Goal: Task Accomplishment & Management: Manage account settings

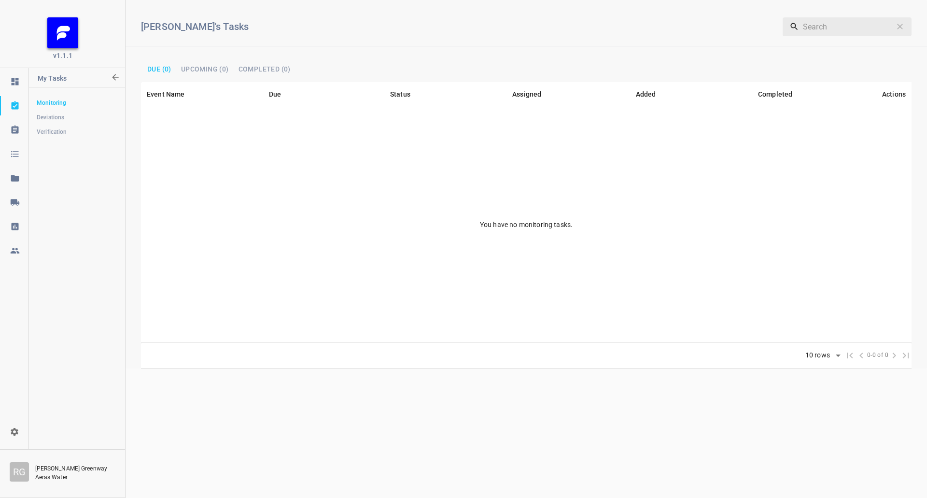
click at [13, 199] on icon at bounding box center [14, 202] width 9 height 6
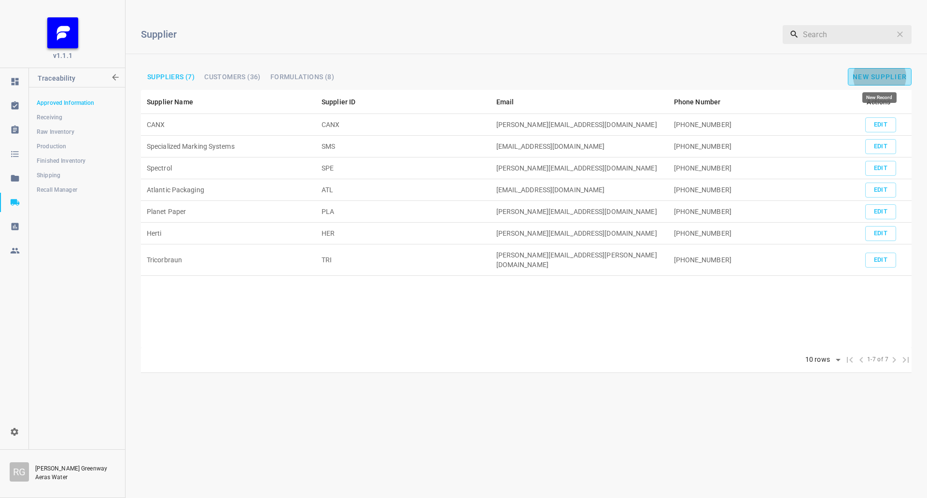
click at [891, 78] on span "New Supplier" at bounding box center [880, 77] width 54 height 8
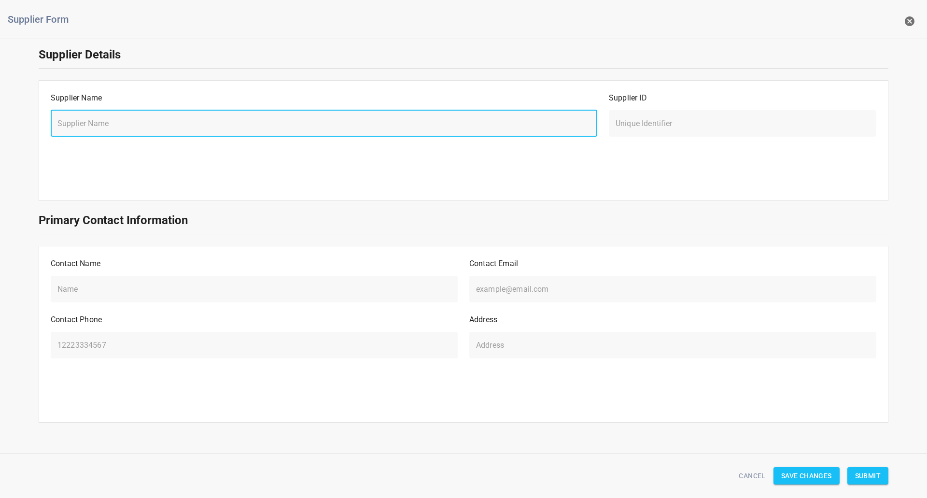
click at [169, 124] on input "text" at bounding box center [324, 123] width 547 height 27
click at [914, 26] on icon "button" at bounding box center [910, 21] width 12 height 12
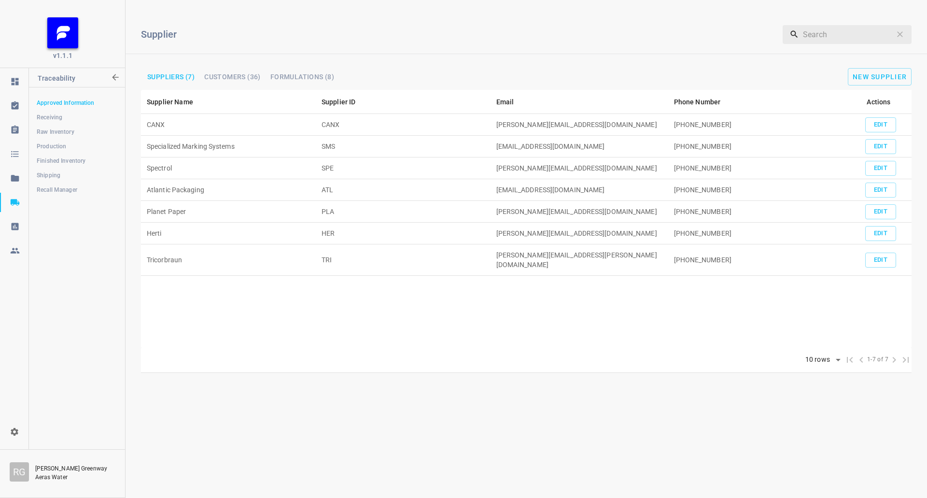
click at [78, 175] on span "Shipping" at bounding box center [77, 175] width 80 height 10
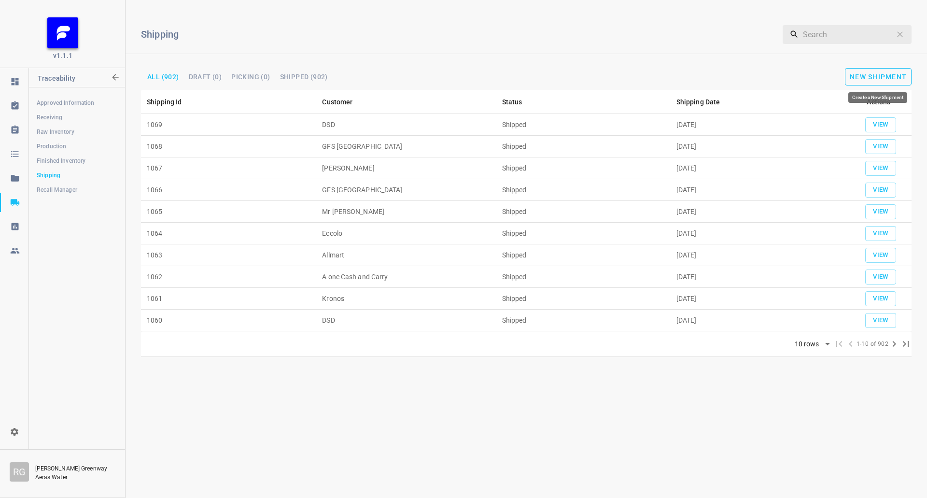
click at [898, 75] on span "New Shipment" at bounding box center [878, 77] width 57 height 8
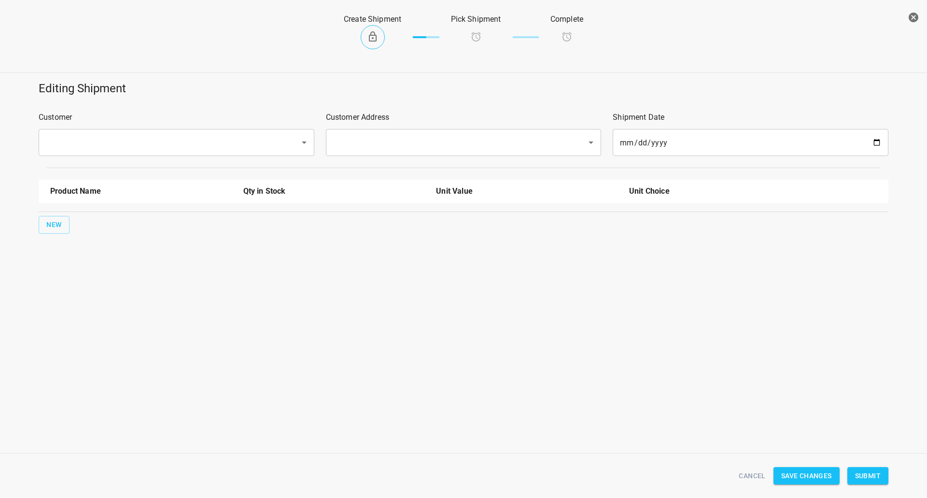
click at [215, 134] on input "text" at bounding box center [163, 142] width 240 height 18
click at [111, 145] on input "text" at bounding box center [163, 142] width 240 height 18
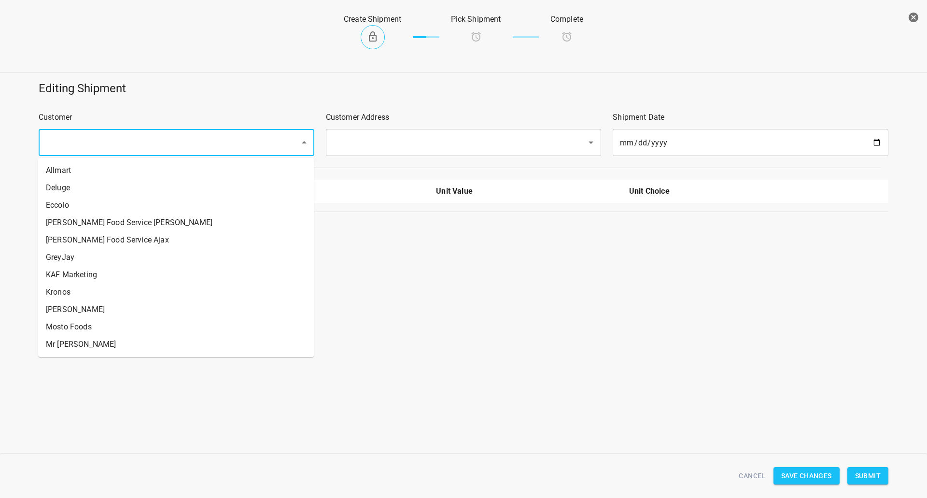
click at [111, 145] on input "text" at bounding box center [163, 142] width 240 height 18
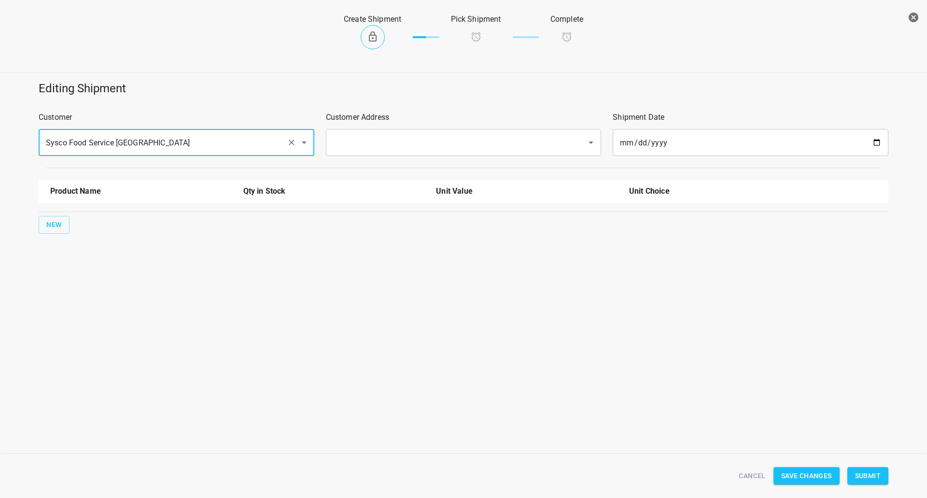
type input "Sysco Food Service [GEOGRAPHIC_DATA]"
click at [357, 148] on input "text" at bounding box center [450, 142] width 240 height 18
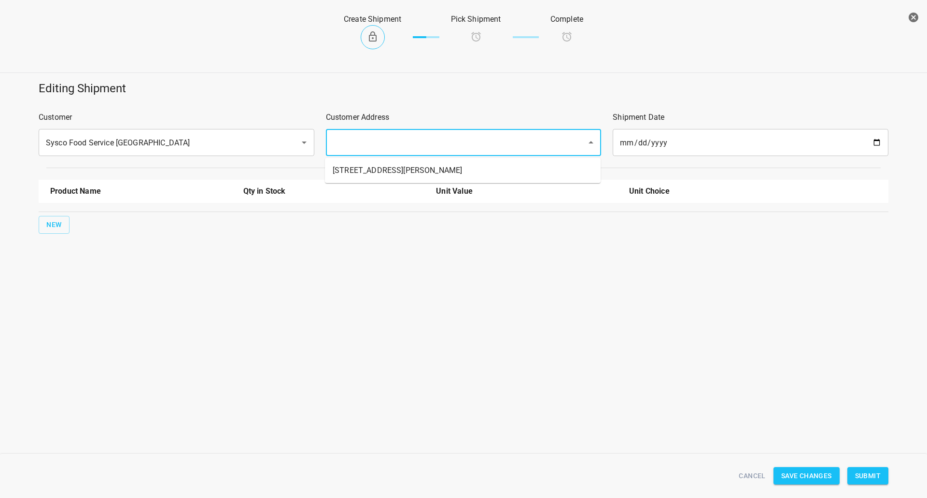
click at [361, 174] on li "[STREET_ADDRESS][PERSON_NAME]" at bounding box center [463, 170] width 276 height 17
type input "[STREET_ADDRESS][PERSON_NAME]"
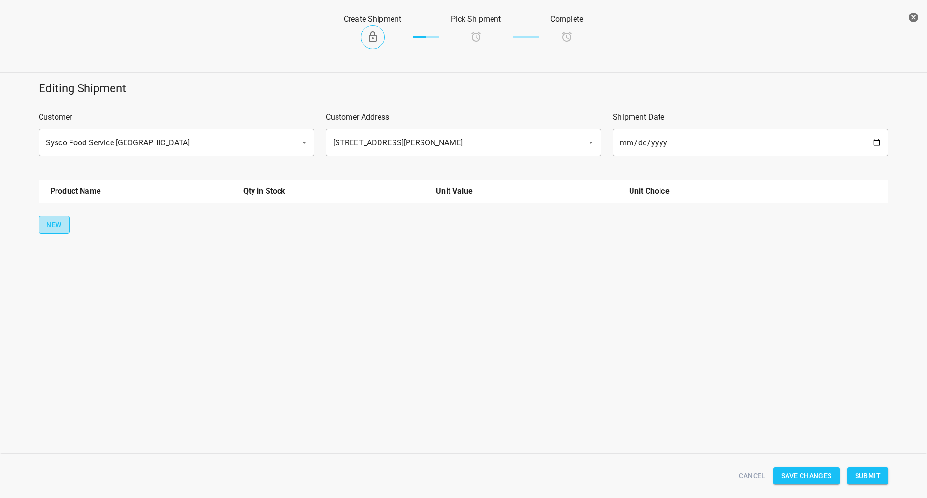
click at [61, 223] on span "New" at bounding box center [53, 225] width 15 height 12
click at [75, 219] on input "text" at bounding box center [127, 218] width 155 height 15
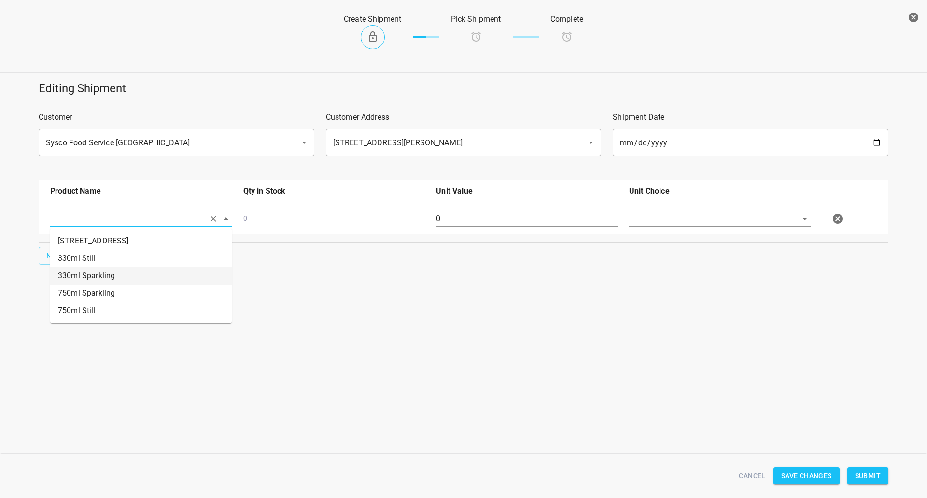
click at [108, 256] on li "330ml Still" at bounding box center [141, 258] width 182 height 17
type input "330ml Still"
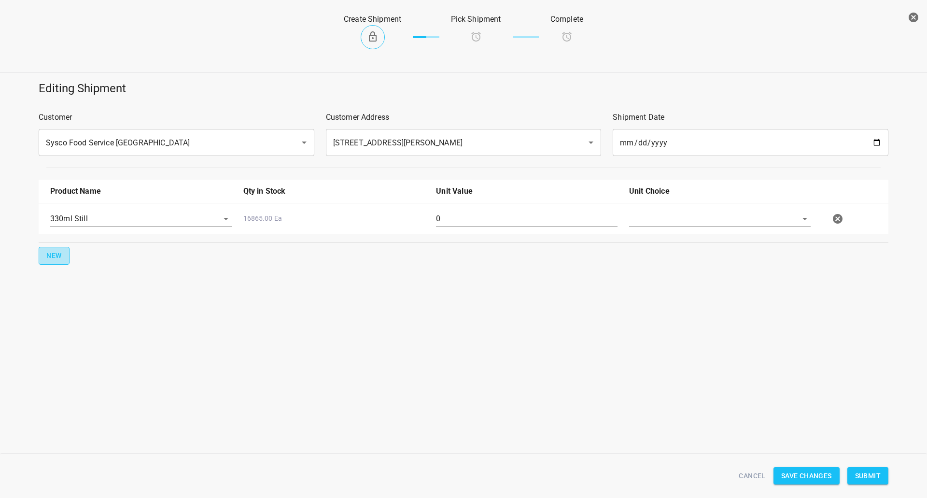
click at [63, 257] on button "New" at bounding box center [54, 256] width 31 height 18
click at [75, 257] on div at bounding box center [141, 249] width 182 height 15
click at [100, 256] on input "text" at bounding box center [127, 249] width 155 height 15
click at [87, 307] on li "330ml Sparkling" at bounding box center [141, 306] width 182 height 17
type input "330ml Sparkling"
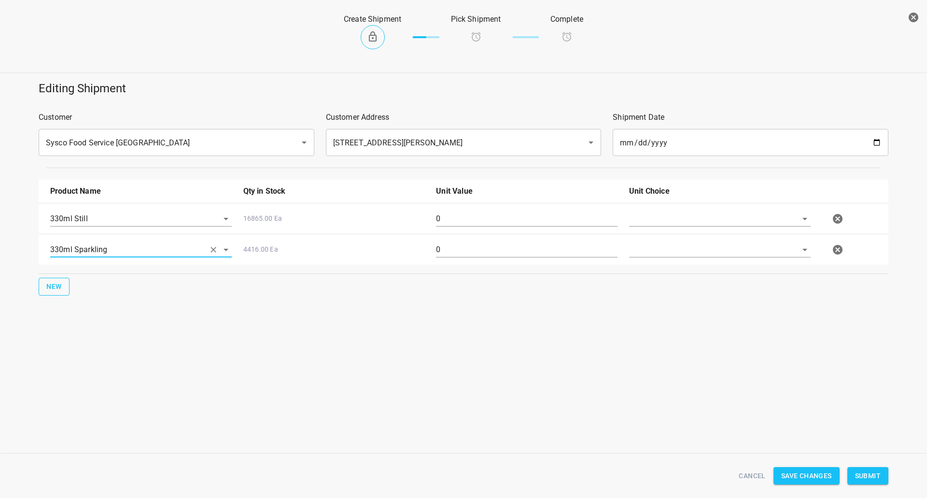
click at [53, 289] on span "New" at bounding box center [53, 287] width 15 height 12
click at [84, 284] on input "text" at bounding box center [127, 280] width 155 height 15
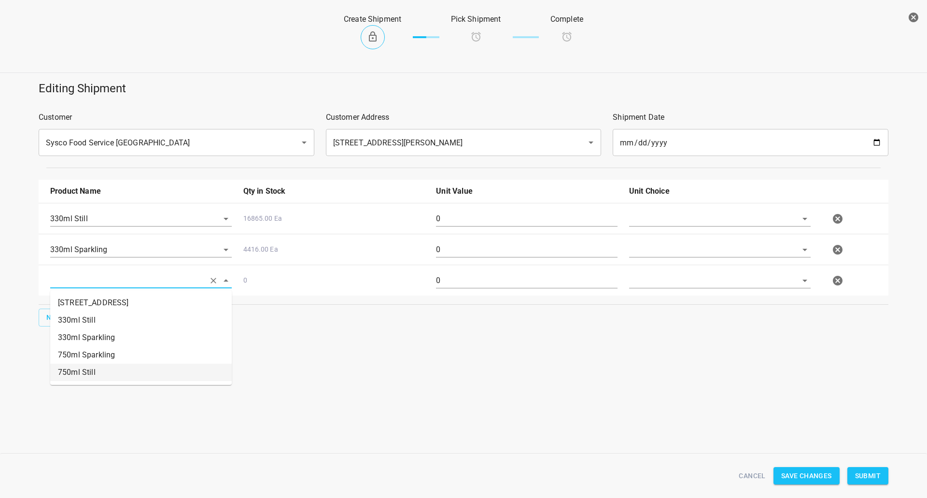
click at [87, 369] on li "750ml Still" at bounding box center [141, 372] width 182 height 17
type input "750ml Still"
click at [56, 309] on button "New" at bounding box center [54, 318] width 31 height 18
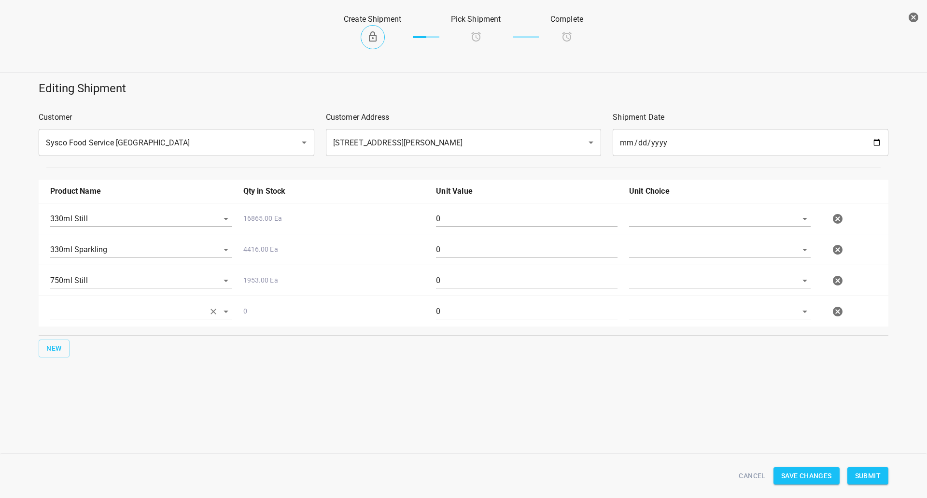
click at [82, 315] on input "text" at bounding box center [127, 311] width 155 height 15
click at [86, 386] on li "750ml Sparkling" at bounding box center [141, 385] width 182 height 17
type input "750ml Sparkling"
click at [646, 219] on input "text" at bounding box center [706, 218] width 155 height 15
click at [646, 246] on li "[PERSON_NAME]" at bounding box center [720, 240] width 182 height 17
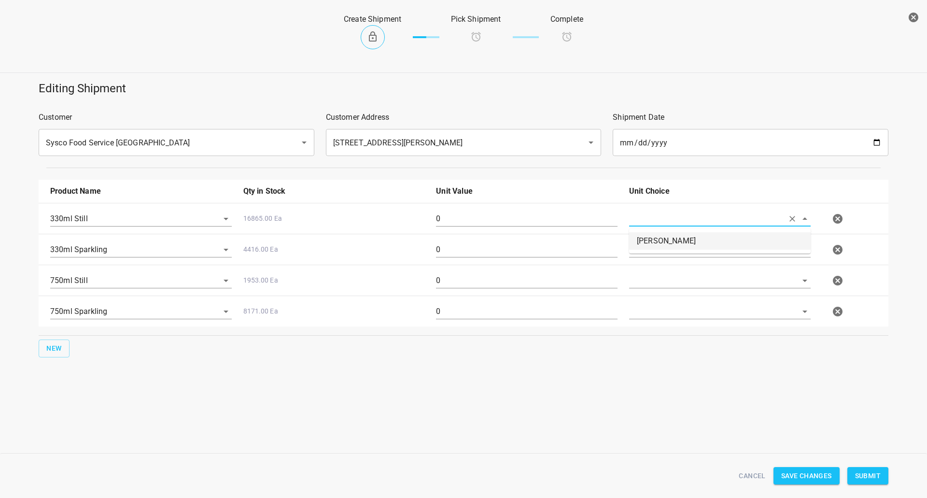
type input "[PERSON_NAME]"
click at [648, 250] on input "text" at bounding box center [706, 249] width 155 height 15
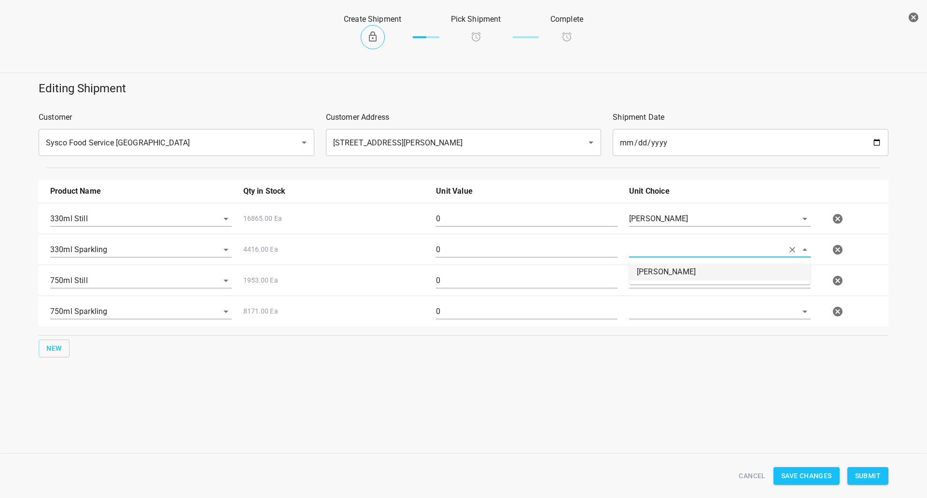
click at [647, 268] on li "[PERSON_NAME]" at bounding box center [720, 271] width 182 height 17
type input "[PERSON_NAME]"
click at [649, 280] on input "text" at bounding box center [706, 280] width 155 height 15
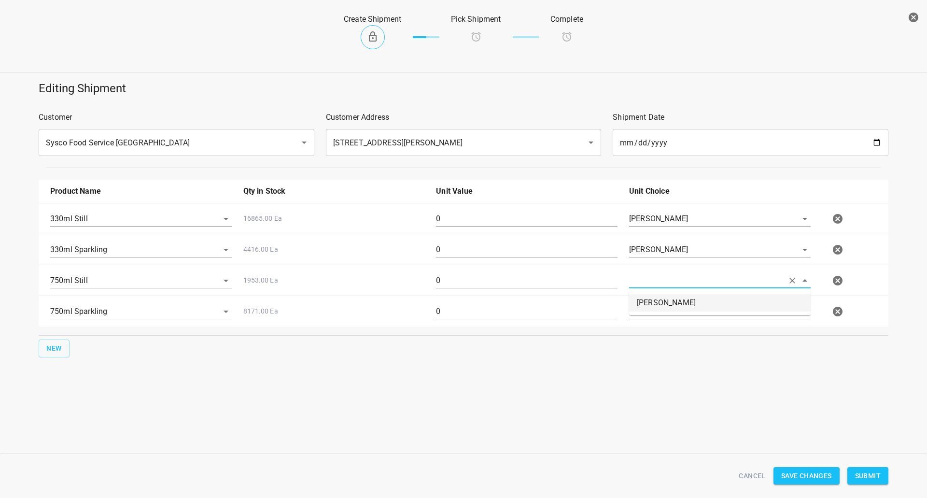
click at [649, 302] on li "[PERSON_NAME]" at bounding box center [720, 302] width 182 height 17
type input "[PERSON_NAME]"
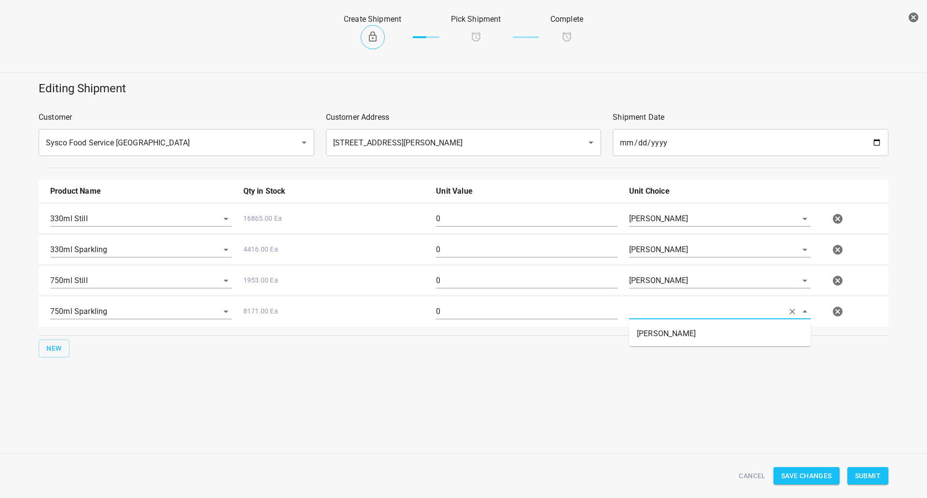
drag, startPoint x: 652, startPoint y: 310, endPoint x: 653, endPoint y: 327, distance: 16.9
click at [652, 310] on input "text" at bounding box center [706, 311] width 155 height 15
click at [655, 335] on li "[PERSON_NAME]" at bounding box center [720, 333] width 182 height 17
type input "[PERSON_NAME]"
click at [459, 213] on input "0" at bounding box center [527, 218] width 182 height 15
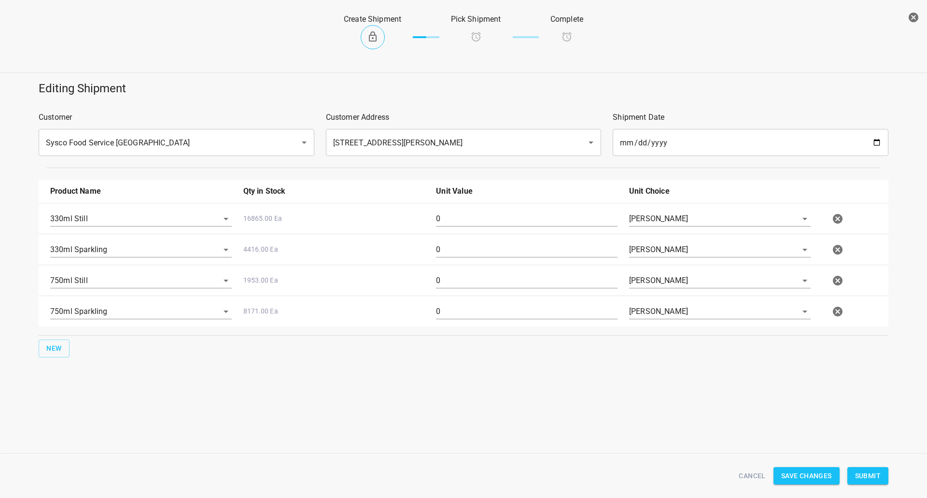
click at [495, 208] on div "0" at bounding box center [526, 222] width 193 height 35
click at [498, 217] on input "0" at bounding box center [527, 218] width 182 height 15
type input "378"
click at [480, 240] on div "0" at bounding box center [526, 253] width 193 height 35
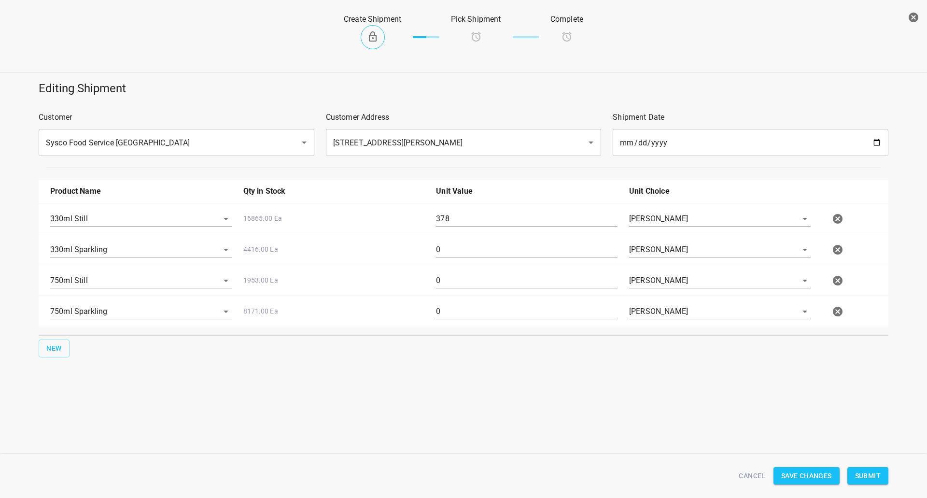
drag, startPoint x: 480, startPoint y: 240, endPoint x: 465, endPoint y: 254, distance: 19.8
click at [479, 240] on div "0" at bounding box center [526, 253] width 193 height 35
click at [465, 255] on input "0" at bounding box center [527, 249] width 182 height 15
type input "126"
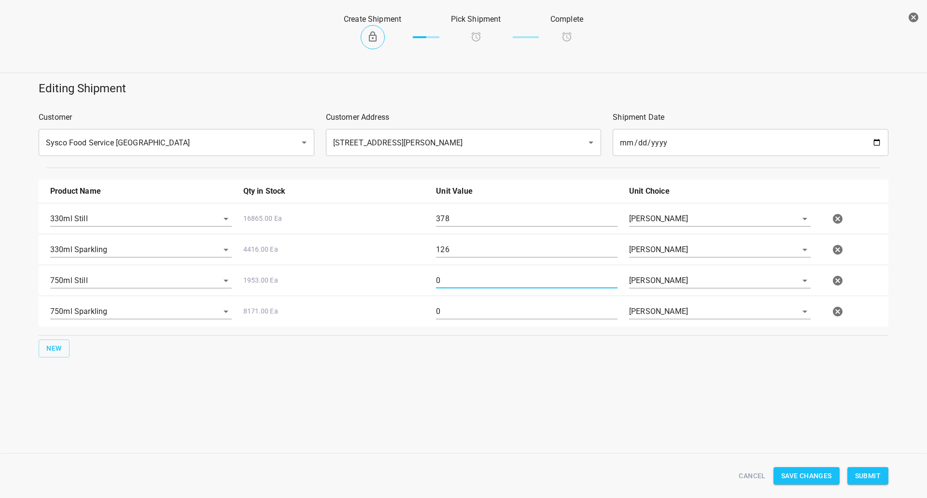
click at [463, 284] on input "0" at bounding box center [527, 280] width 182 height 15
type input "160"
click at [479, 307] on input "0" at bounding box center [527, 311] width 182 height 15
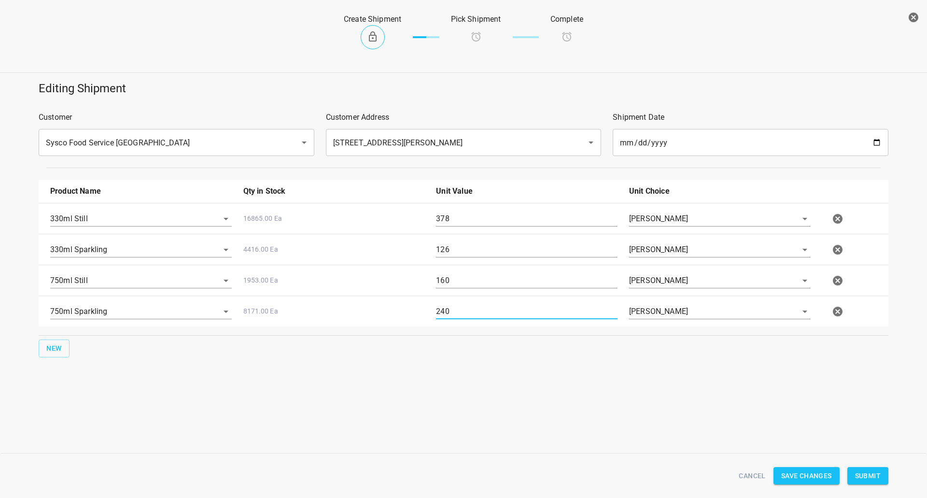
type input "240"
click at [871, 470] on span "Submit" at bounding box center [868, 476] width 26 height 12
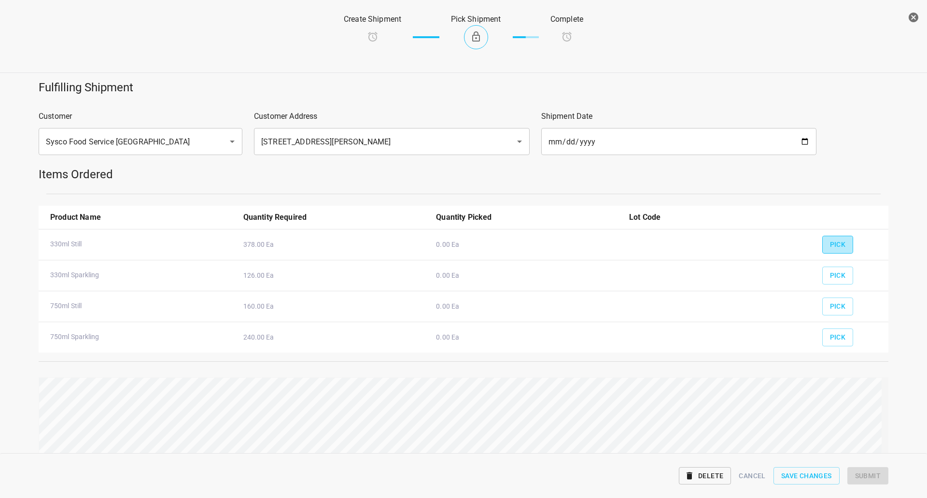
click at [840, 244] on button "Pick" at bounding box center [837, 245] width 31 height 18
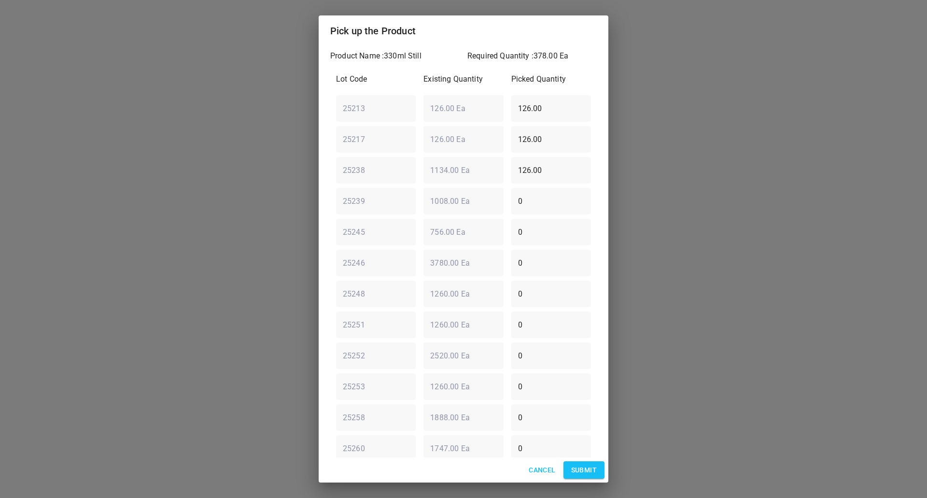
drag, startPoint x: 563, startPoint y: 114, endPoint x: 282, endPoint y: 131, distance: 281.1
click at [282, 131] on div "Pick up the Product Product Name : 330ml Still Required Quantity : 378.00 Ea Lo…" at bounding box center [463, 249] width 927 height 498
type input "0"
drag, startPoint x: 548, startPoint y: 141, endPoint x: 310, endPoint y: 113, distance: 239.7
click at [321, 114] on div "Product Name : 330ml Still Required Quantity : 378.00 Ea Lot Code Existing Quan…" at bounding box center [464, 251] width 290 height 411
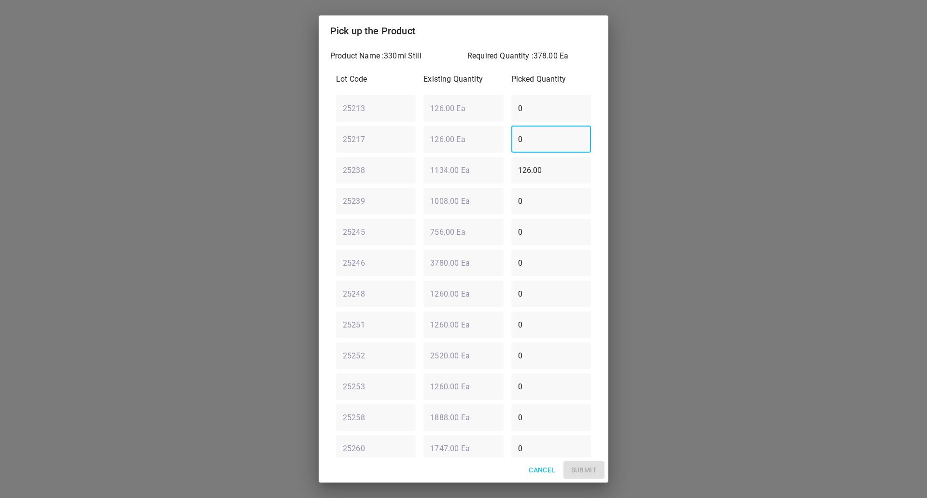
type input "0"
click at [413, 174] on div "25238 ​ 1134.00 Ea ​ 126.00 ​" at bounding box center [463, 170] width 263 height 35
type input "0"
click at [472, 265] on div "25246 ​ 3780.00 Ea ​ 0 ​" at bounding box center [463, 262] width 263 height 35
type input "1"
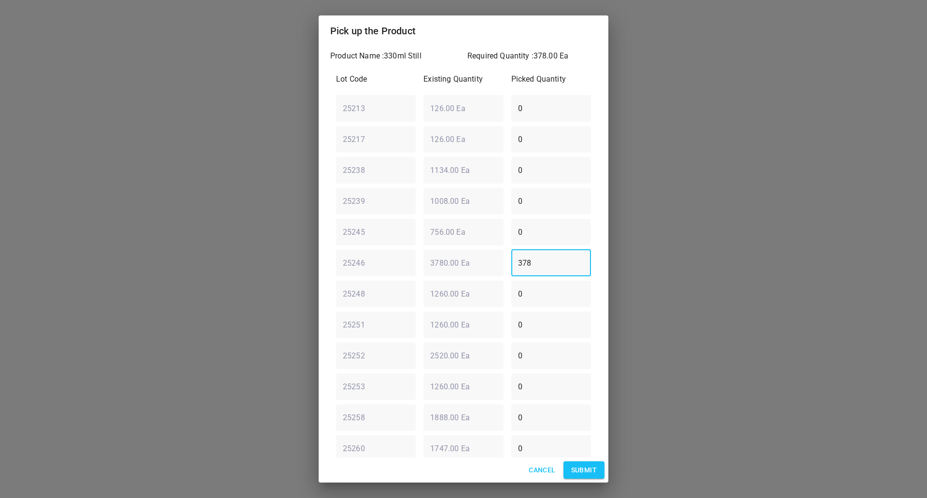
type input "378"
click at [585, 465] on span "Submit" at bounding box center [584, 470] width 26 height 12
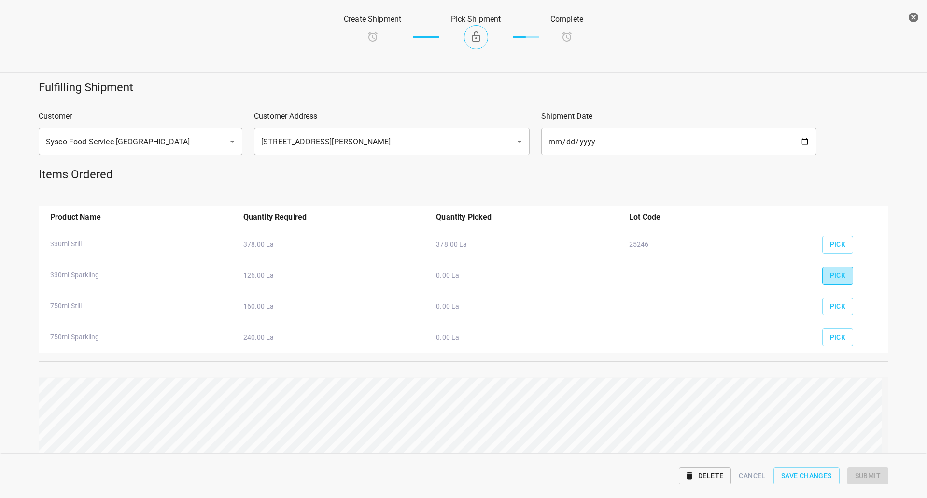
click at [836, 272] on span "Pick" at bounding box center [838, 275] width 16 height 12
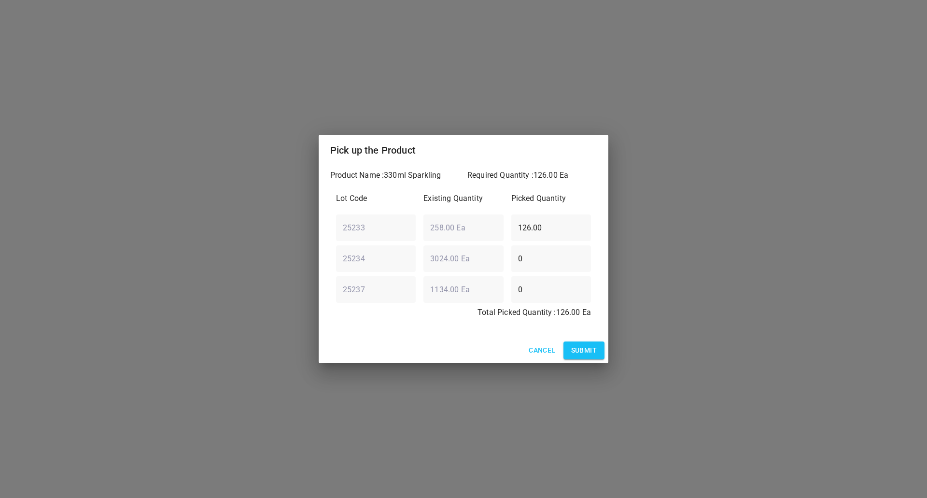
click at [589, 353] on span "Submit" at bounding box center [584, 350] width 26 height 12
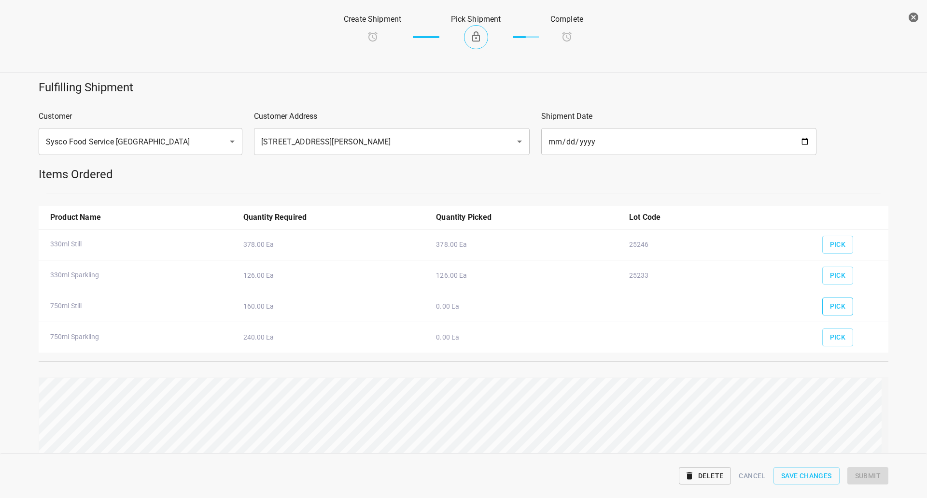
click at [828, 313] on button "Pick" at bounding box center [837, 306] width 31 height 18
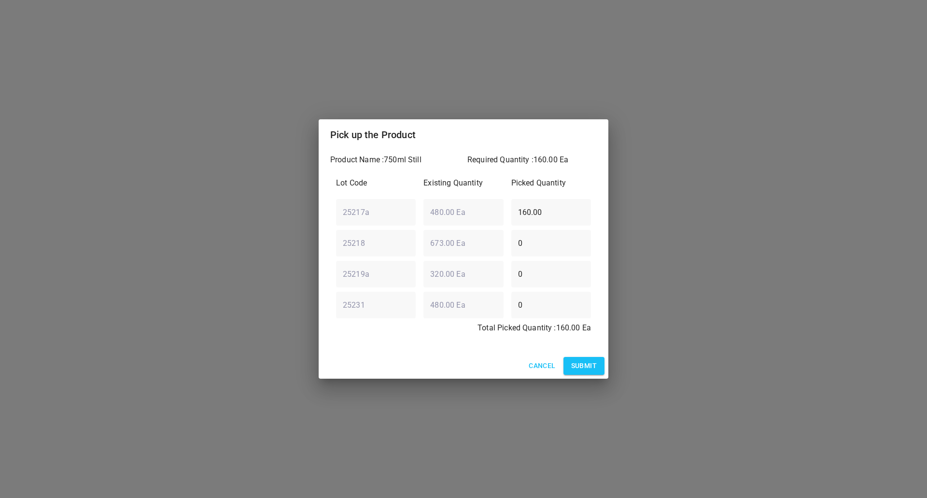
drag, startPoint x: 568, startPoint y: 211, endPoint x: 189, endPoint y: 217, distance: 379.1
click at [244, 223] on div "Pick up the Product Product Name : 750ml Still Required Quantity : 160.00 Ea Lo…" at bounding box center [463, 249] width 927 height 498
type input "0"
click at [449, 307] on div "25231 ​ 480.00 Ea ​ 0 ​" at bounding box center [463, 304] width 263 height 35
type input "160"
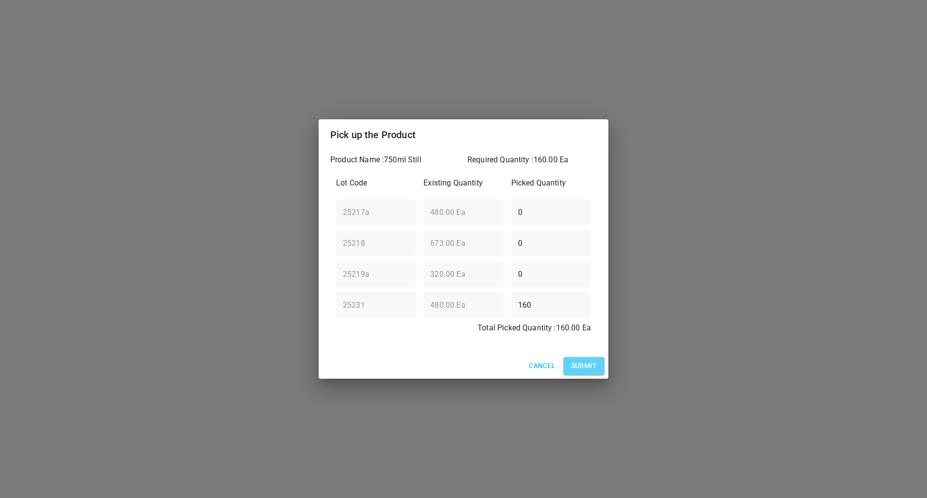
click at [590, 368] on span "Submit" at bounding box center [584, 366] width 26 height 12
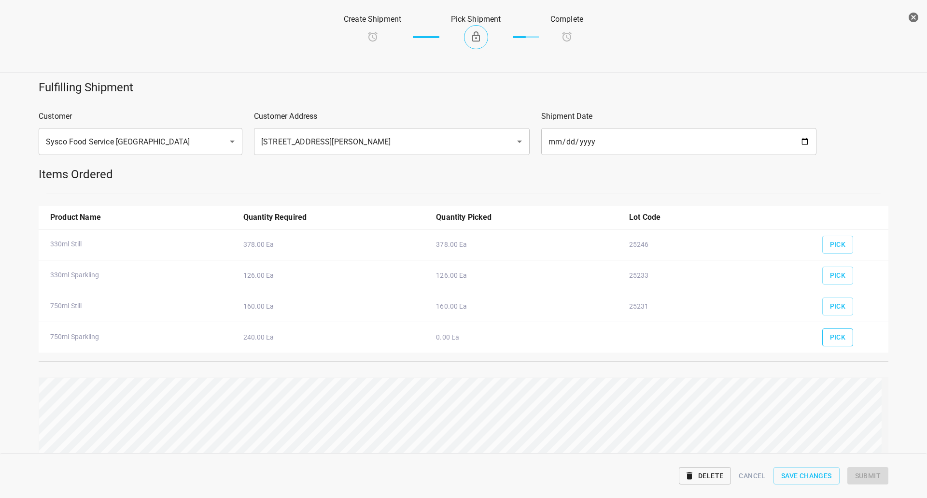
click at [833, 343] on span "Pick" at bounding box center [838, 337] width 16 height 12
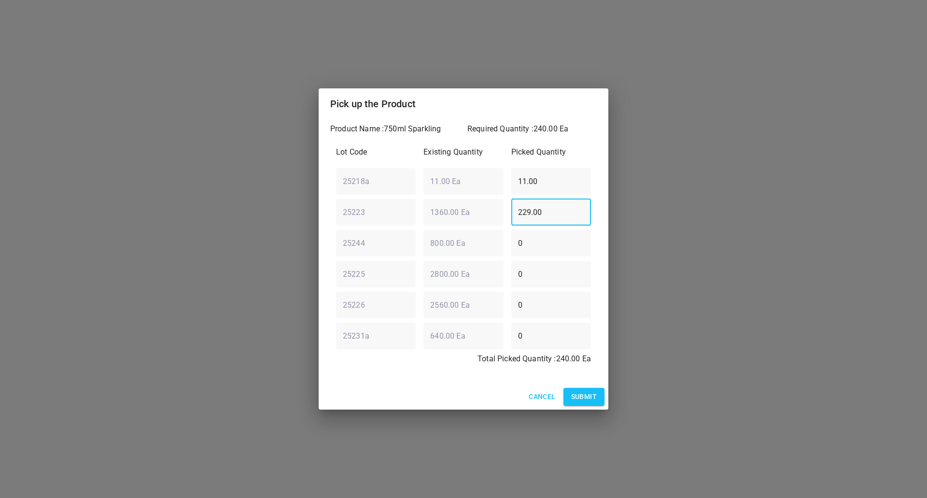
drag, startPoint x: 540, startPoint y: 208, endPoint x: 528, endPoint y: 208, distance: 11.6
click at [528, 208] on input "229.00" at bounding box center [551, 211] width 80 height 27
click at [454, 212] on div "25223 ​ 1360.00 Ea ​ 229.00 ​" at bounding box center [463, 212] width 263 height 35
type input "0"
click at [484, 193] on div "25218a ​ 11.00 Ea ​ 11.00 ​" at bounding box center [463, 181] width 263 height 35
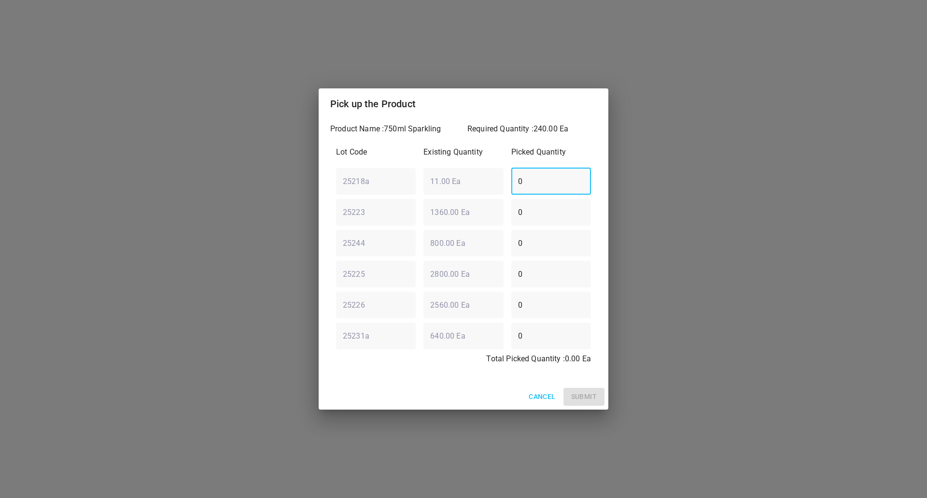
type input "0"
click at [460, 340] on div "25231a ​ 640.00 Ea ​ 0 ​" at bounding box center [463, 335] width 263 height 35
type input "240"
click at [594, 395] on span "Submit" at bounding box center [584, 397] width 26 height 12
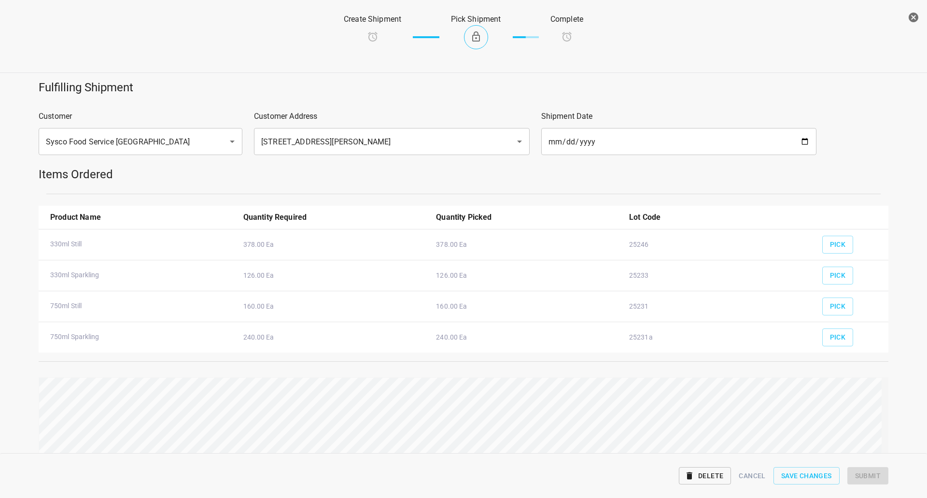
click at [867, 368] on div "Fulfilling Shipment Customer Sysco Food Service [GEOGRAPHIC_DATA] ​ Customer Ad…" at bounding box center [463, 288] width 939 height 428
click at [864, 478] on span "Submit" at bounding box center [868, 476] width 26 height 12
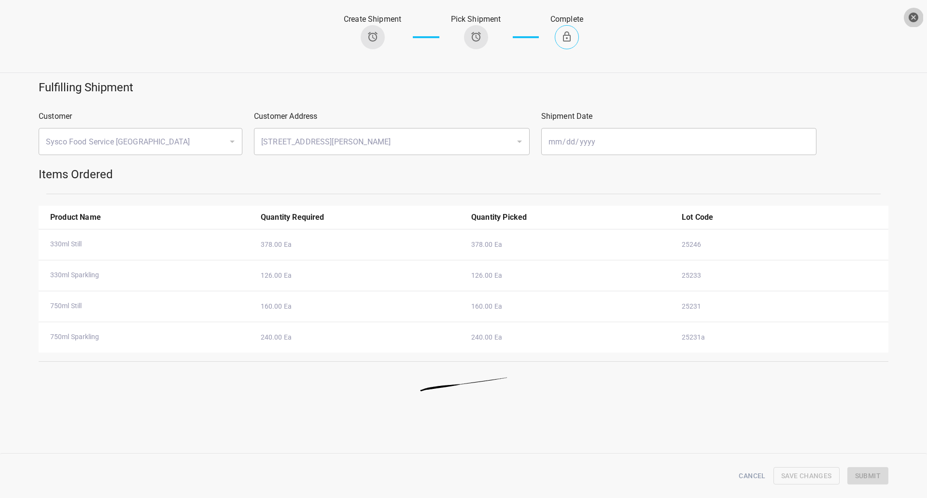
click at [917, 16] on icon "button" at bounding box center [914, 18] width 10 height 10
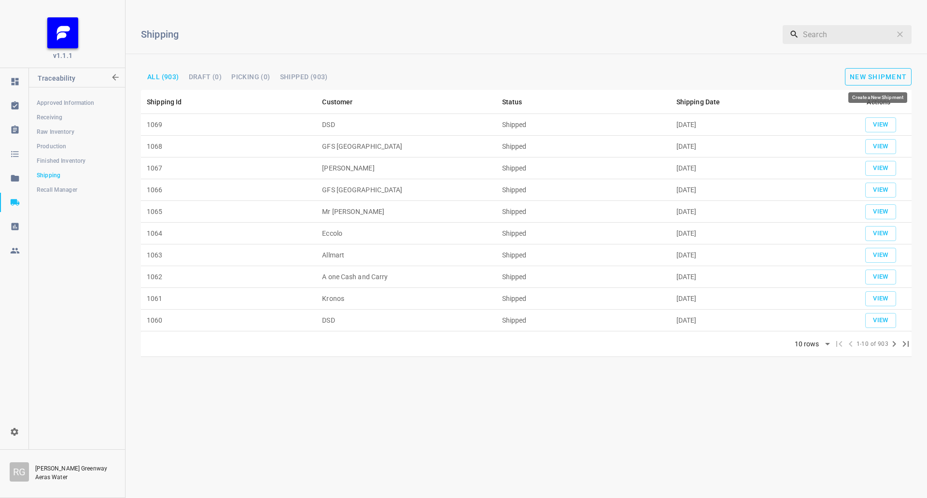
click at [885, 74] on span "New Shipment" at bounding box center [878, 77] width 57 height 8
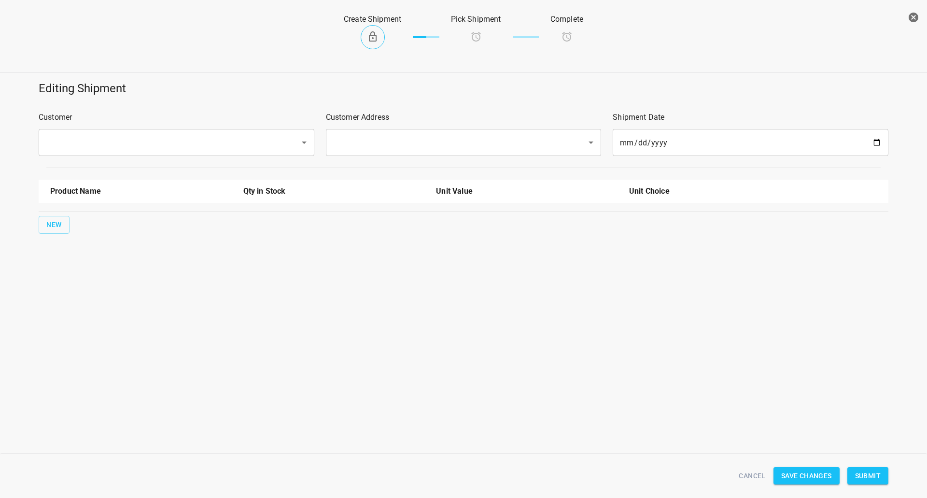
click at [199, 130] on div "​" at bounding box center [177, 142] width 276 height 27
click at [183, 154] on div "​" at bounding box center [177, 142] width 276 height 27
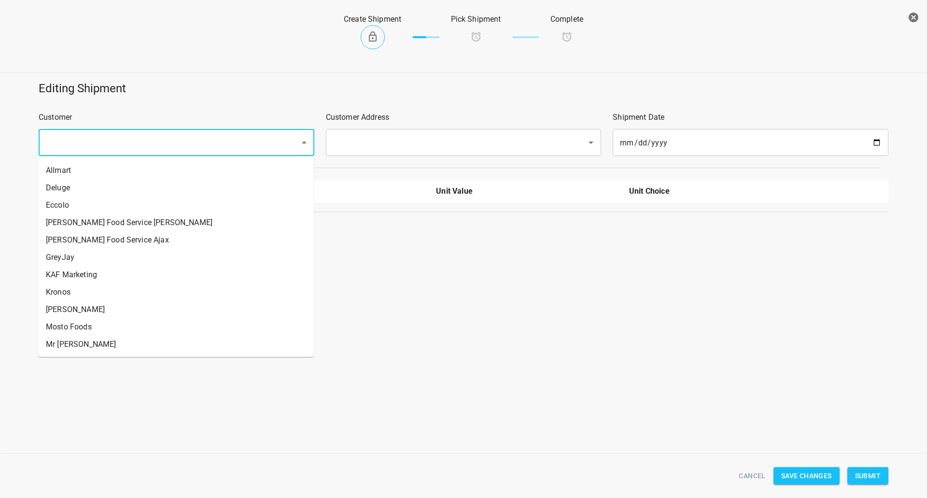
click at [189, 148] on input "text" at bounding box center [163, 142] width 240 height 18
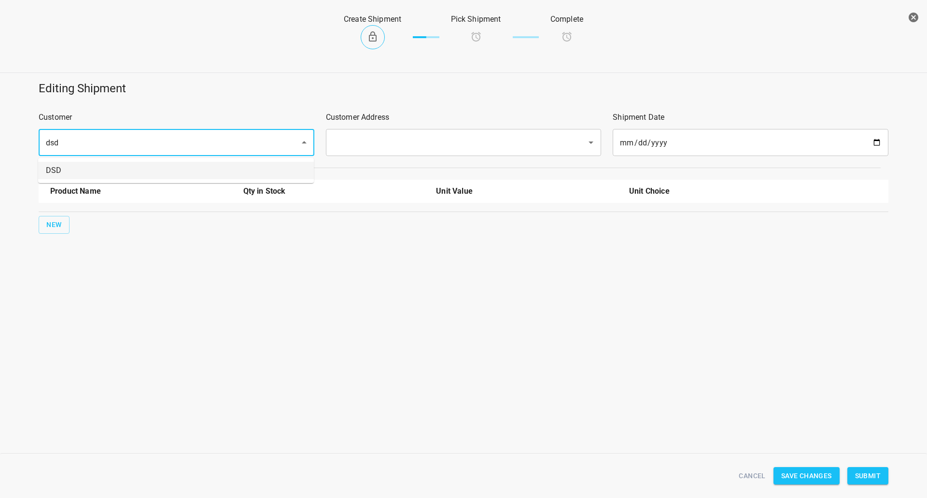
click at [177, 165] on li "DSD" at bounding box center [176, 170] width 276 height 17
type input "DSD"
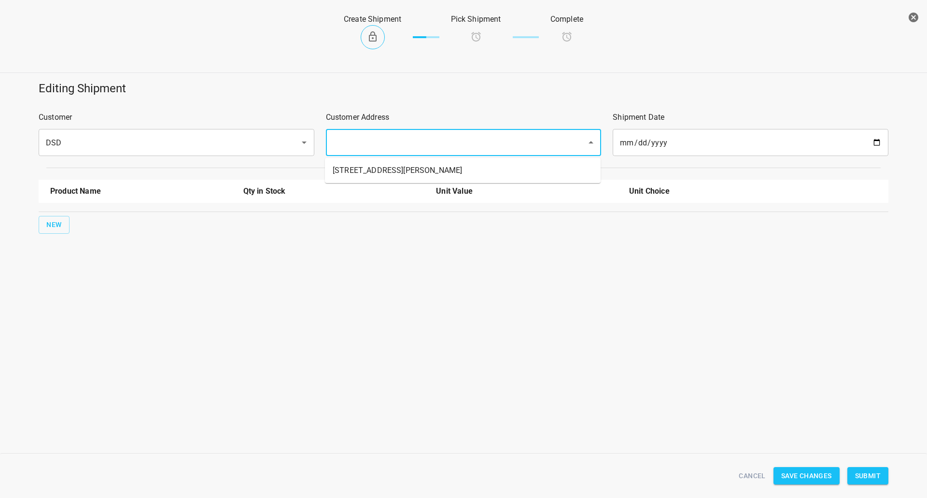
click at [380, 151] on input "text" at bounding box center [450, 142] width 240 height 18
click at [374, 165] on li "[STREET_ADDRESS][PERSON_NAME]" at bounding box center [463, 170] width 276 height 17
type input "[STREET_ADDRESS][PERSON_NAME]"
click at [53, 220] on span "New" at bounding box center [53, 225] width 15 height 12
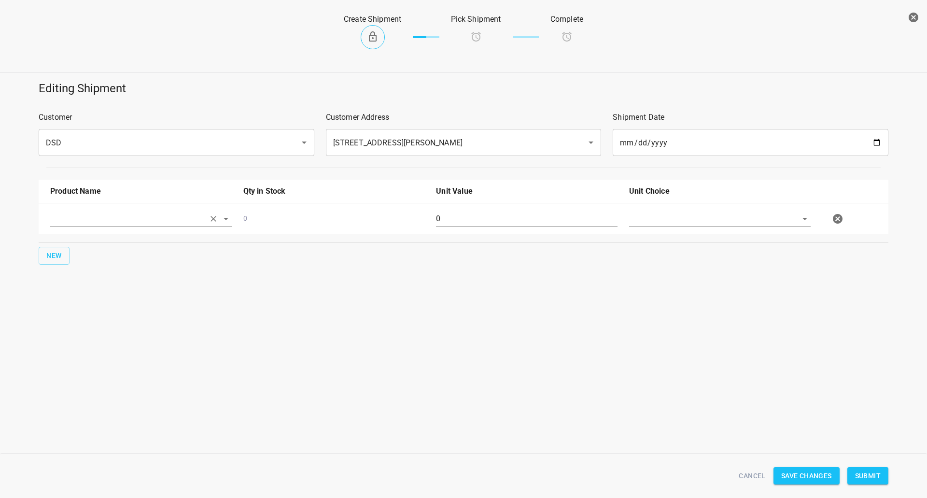
click at [87, 214] on input "text" at bounding box center [127, 218] width 155 height 15
click at [90, 253] on li "330ml Still" at bounding box center [141, 258] width 182 height 17
type input "330ml Still"
click at [65, 253] on button "New" at bounding box center [54, 256] width 31 height 18
click at [84, 249] on input "text" at bounding box center [127, 249] width 155 height 15
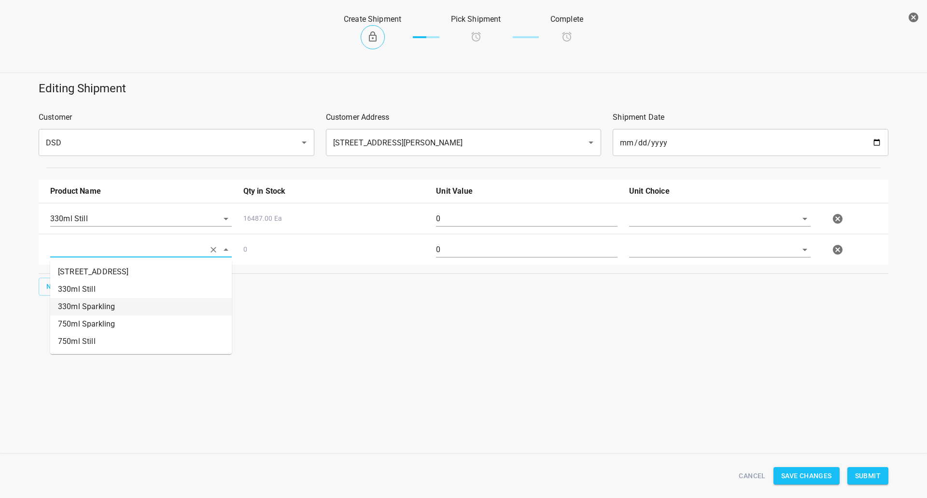
click at [111, 309] on li "330ml Sparkling" at bounding box center [141, 306] width 182 height 17
type input "330ml Sparkling"
click at [54, 283] on span "New" at bounding box center [53, 287] width 15 height 12
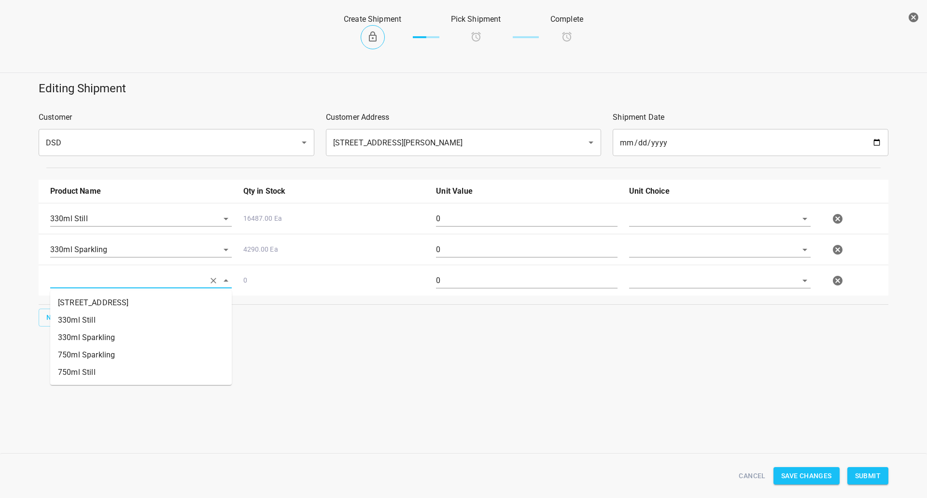
drag, startPoint x: 98, startPoint y: 286, endPoint x: 122, endPoint y: 313, distance: 35.9
click at [99, 286] on input "text" at bounding box center [127, 280] width 155 height 15
click at [94, 365] on li "750ml Still" at bounding box center [141, 372] width 182 height 17
type input "750ml Still"
click at [64, 313] on button "New" at bounding box center [54, 318] width 31 height 18
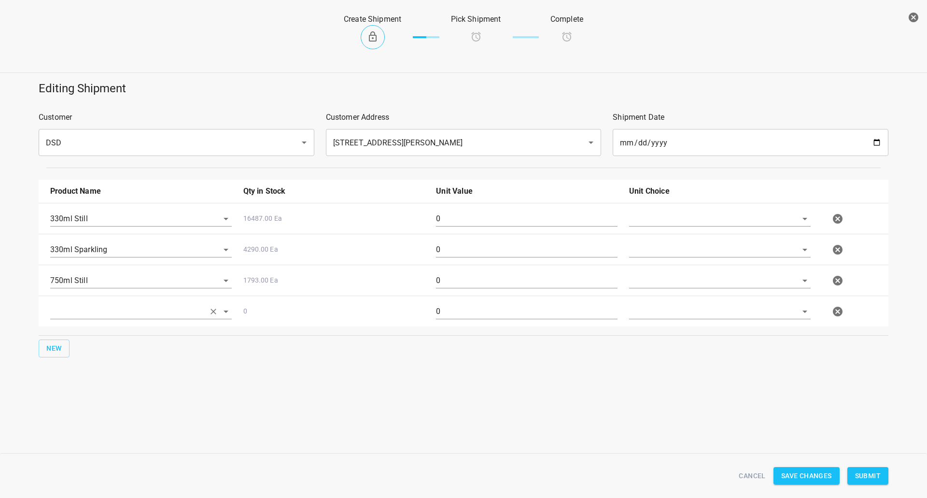
click at [77, 312] on input "text" at bounding box center [127, 311] width 155 height 15
drag, startPoint x: 127, startPoint y: 362, endPoint x: 124, endPoint y: 383, distance: 21.6
click at [124, 383] on ul "330 ST CRATE 330ml Still 330ml Sparkling 750ml Sparkling 750ml Still" at bounding box center [141, 368] width 182 height 95
click at [123, 383] on li "750ml Sparkling" at bounding box center [141, 385] width 182 height 17
type input "750ml Sparkling"
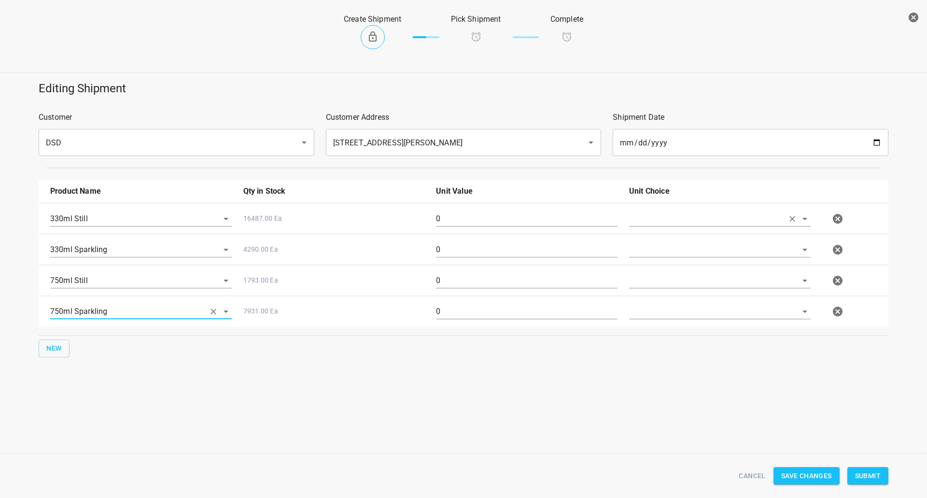
click at [665, 211] on input "text" at bounding box center [706, 218] width 155 height 15
click at [661, 233] on li "[PERSON_NAME]" at bounding box center [720, 240] width 182 height 17
type input "[PERSON_NAME]"
click at [655, 244] on input "text" at bounding box center [706, 249] width 155 height 15
click at [658, 248] on input "text" at bounding box center [706, 249] width 155 height 15
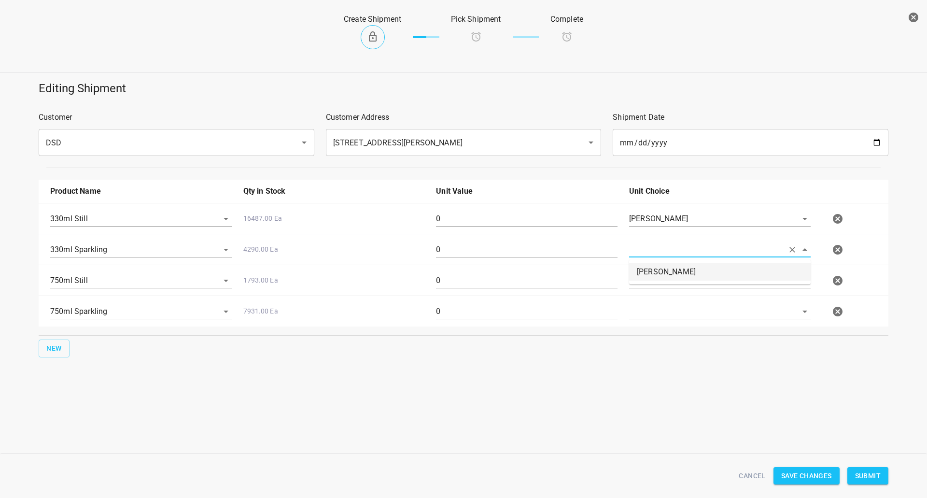
click at [658, 277] on li "[PERSON_NAME]" at bounding box center [720, 271] width 182 height 17
type input "[PERSON_NAME]"
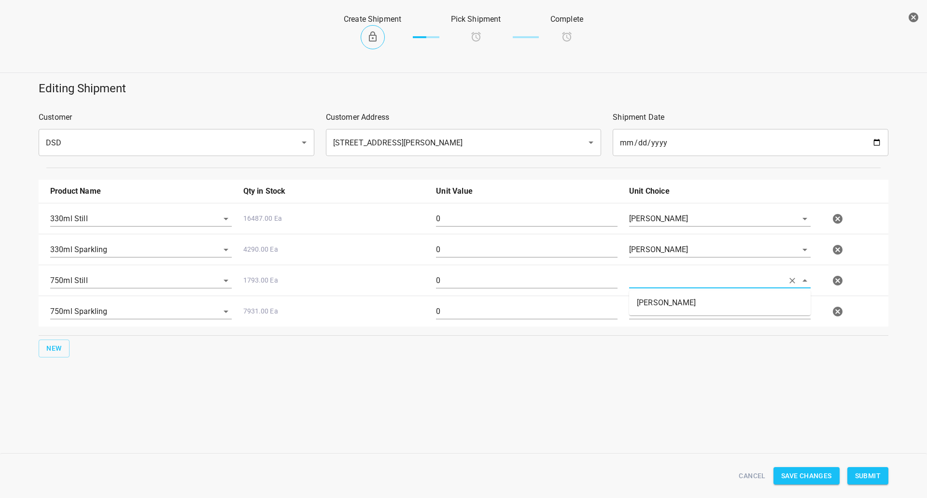
click at [658, 277] on input "text" at bounding box center [706, 280] width 155 height 15
drag, startPoint x: 658, startPoint y: 292, endPoint x: 660, endPoint y: 305, distance: 13.2
click at [658, 293] on ul "[PERSON_NAME]" at bounding box center [720, 302] width 182 height 25
click at [660, 305] on li "[PERSON_NAME]" at bounding box center [720, 302] width 182 height 17
type input "[PERSON_NAME]"
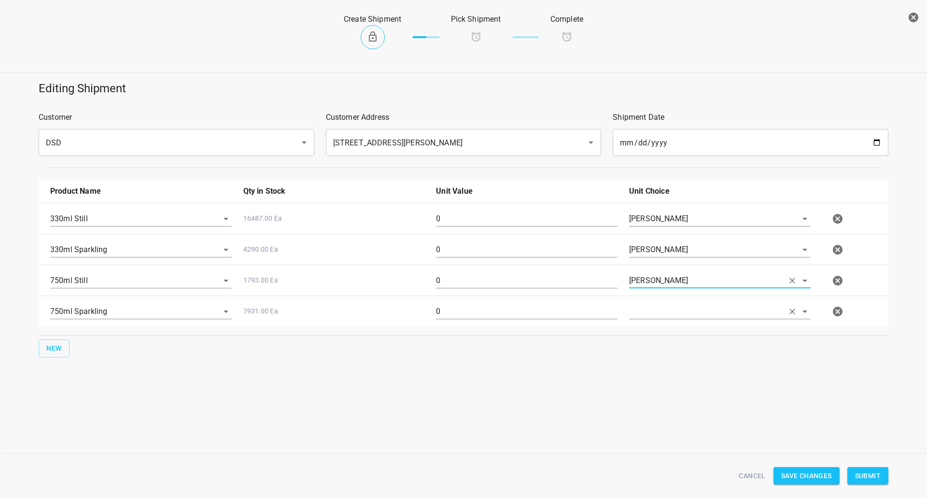
click at [662, 315] on input "text" at bounding box center [706, 311] width 155 height 15
click at [660, 332] on li "[PERSON_NAME]" at bounding box center [720, 333] width 182 height 17
type input "[PERSON_NAME]"
click at [492, 216] on input "0" at bounding box center [527, 218] width 182 height 15
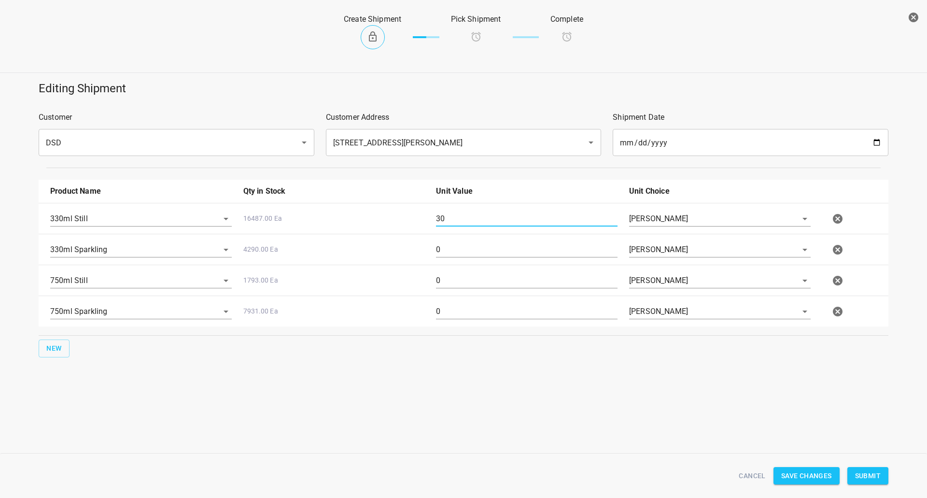
type input "30"
click at [467, 237] on div "0" at bounding box center [526, 253] width 193 height 35
drag, startPoint x: 467, startPoint y: 238, endPoint x: 465, endPoint y: 251, distance: 13.3
click at [467, 242] on div "0" at bounding box center [526, 253] width 193 height 35
click at [465, 251] on input "0" at bounding box center [527, 249] width 182 height 15
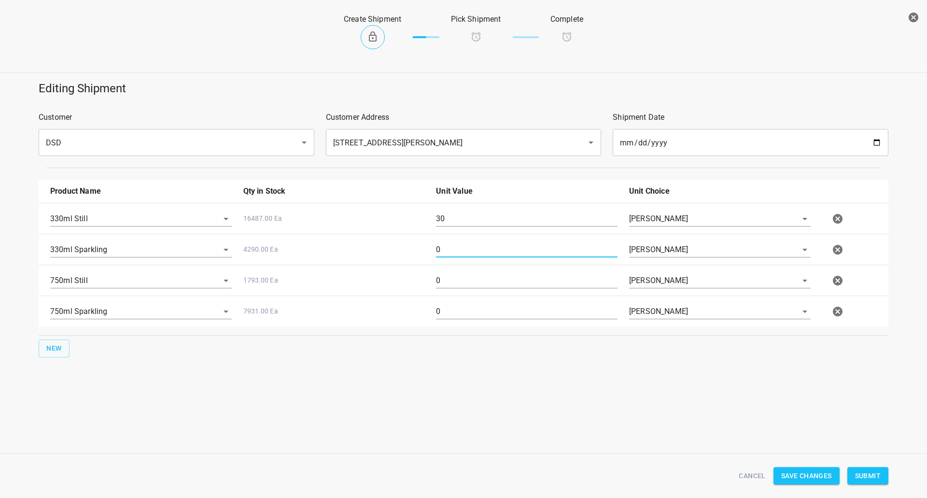
click at [465, 251] on input "0" at bounding box center [527, 249] width 182 height 15
type input "14"
click at [458, 277] on input "0" at bounding box center [527, 280] width 182 height 15
type input "22"
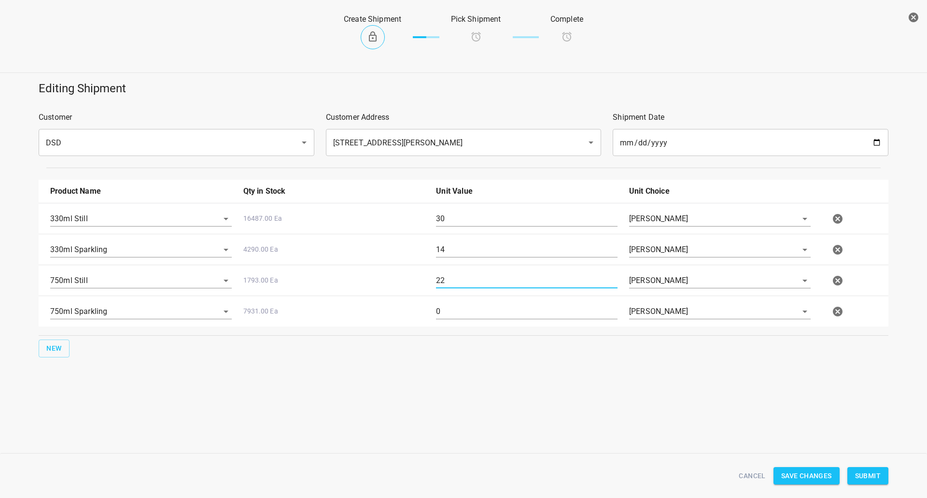
click at [469, 313] on input "0" at bounding box center [527, 311] width 182 height 15
type input "14"
click at [869, 477] on span "Submit" at bounding box center [868, 476] width 26 height 12
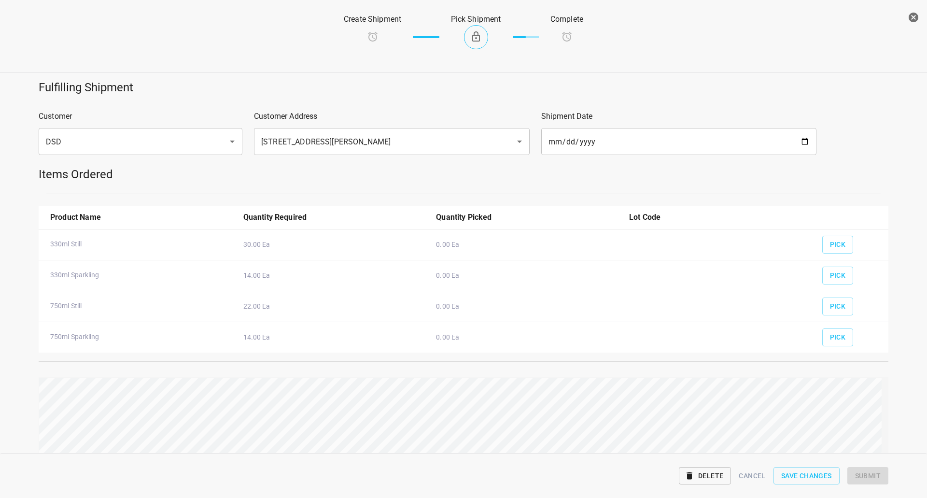
click at [833, 235] on div "Pick" at bounding box center [851, 224] width 70 height 37
click at [830, 248] on span "Pick" at bounding box center [838, 245] width 16 height 12
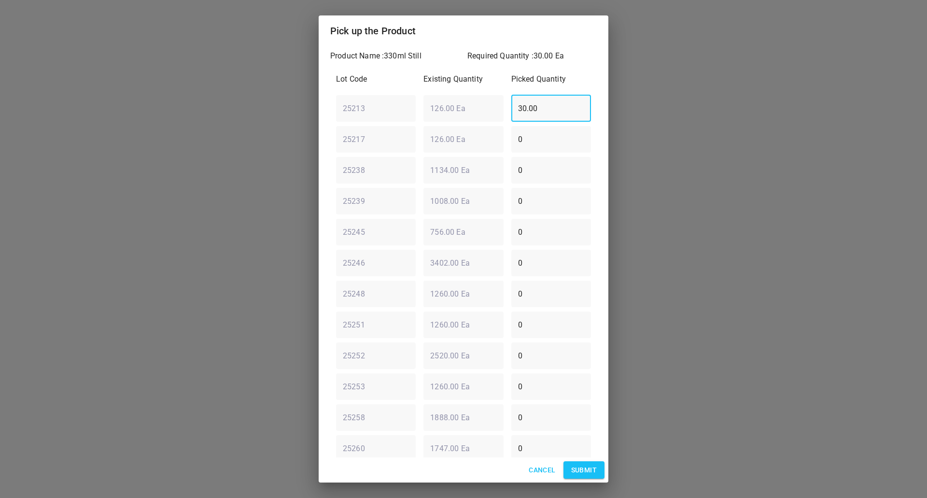
drag, startPoint x: 550, startPoint y: 119, endPoint x: 324, endPoint y: 136, distance: 227.1
click at [317, 133] on div "Pick up the Product Product Name : 330ml Still Required Quantity : 30.00 Ea Lot…" at bounding box center [463, 249] width 927 height 498
type input "0"
drag, startPoint x: 532, startPoint y: 449, endPoint x: 456, endPoint y: 441, distance: 76.2
click at [427, 456] on div "Lot Code Existing Quantity Picked Quantity 25213 ​ 126.00 Ea ​ 0 ​ 25217 ​ 126.…" at bounding box center [463, 278] width 267 height 421
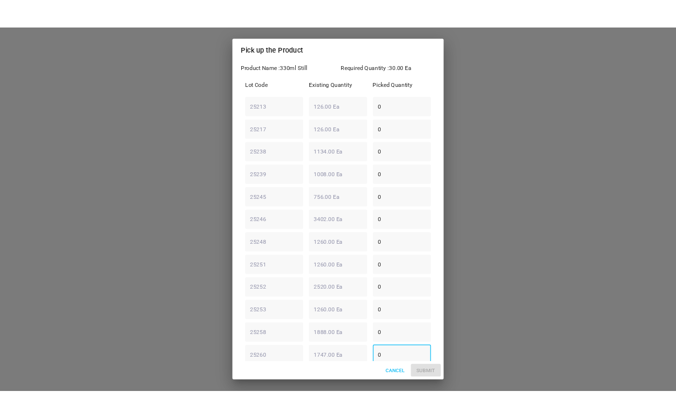
scroll to position [27, 0]
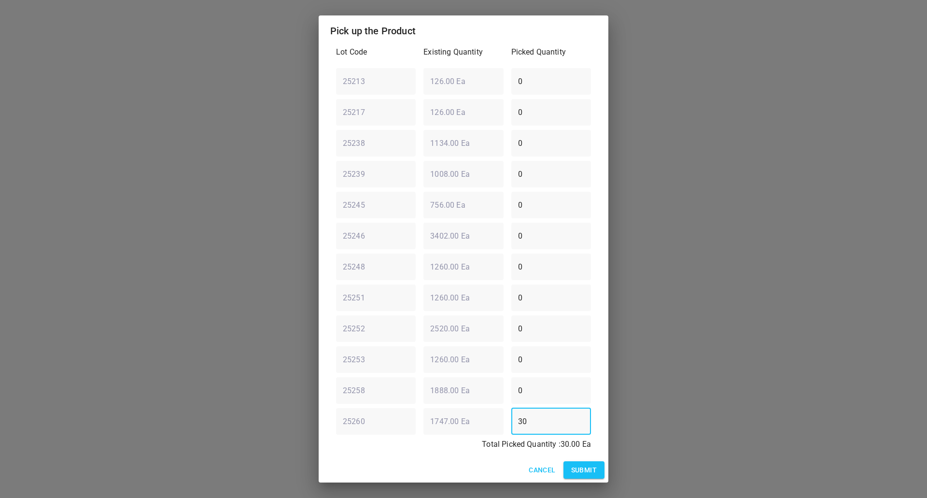
type input "30"
click at [584, 473] on span "Submit" at bounding box center [584, 470] width 26 height 12
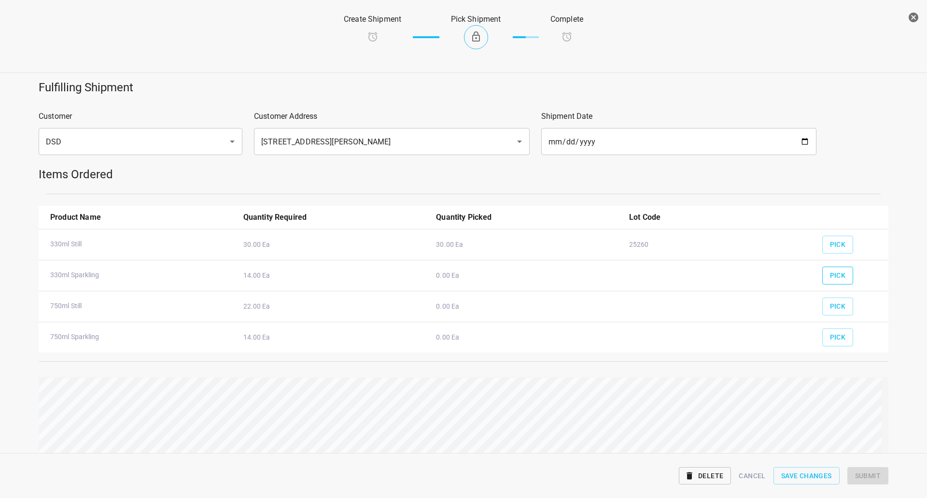
click at [829, 283] on button "Pick" at bounding box center [837, 276] width 31 height 18
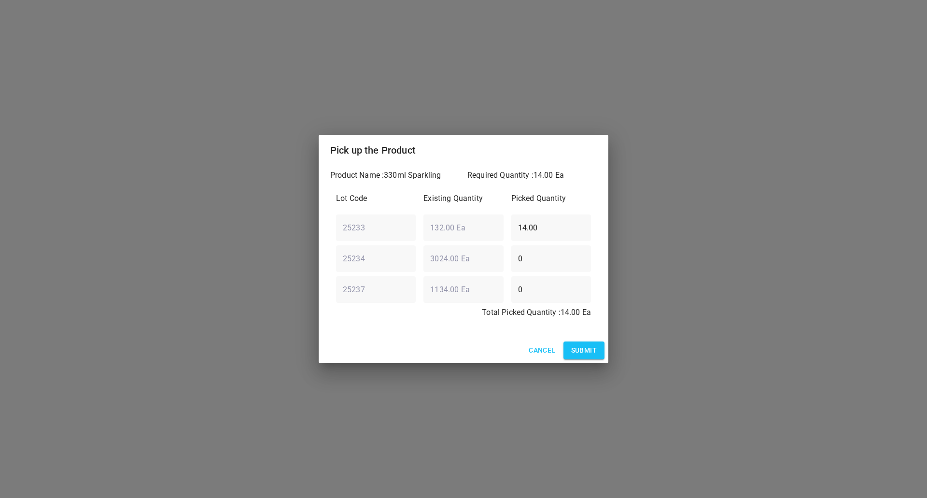
click at [588, 350] on span "Submit" at bounding box center [584, 350] width 26 height 12
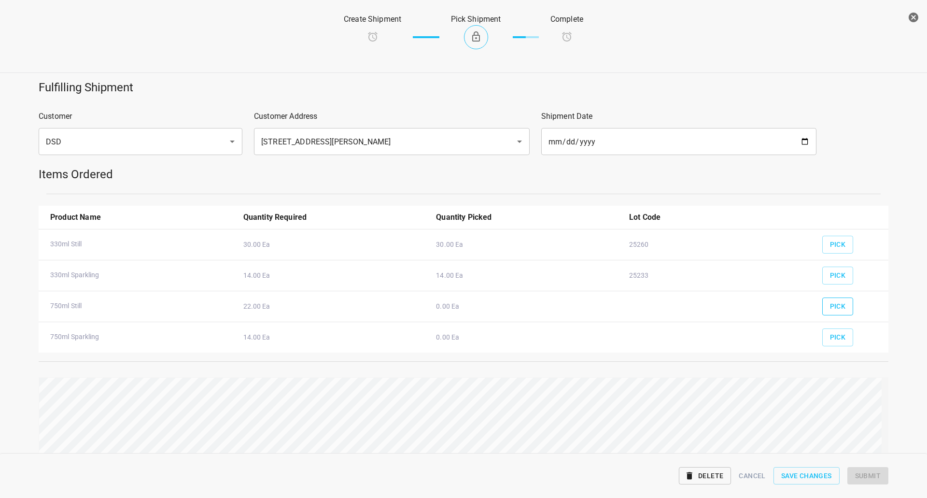
click at [837, 310] on span "Pick" at bounding box center [838, 306] width 16 height 12
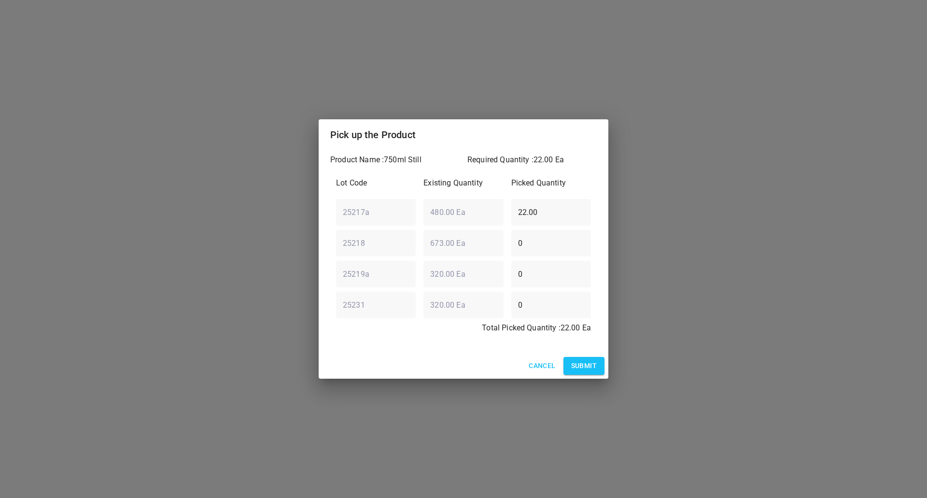
drag, startPoint x: 569, startPoint y: 213, endPoint x: 127, endPoint y: 247, distance: 443.6
click at [127, 247] on div "Pick up the Product Product Name : 750ml Still Required Quantity : 22.00 Ea Lot…" at bounding box center [463, 249] width 927 height 498
type input "0"
click at [554, 239] on input "0" at bounding box center [551, 242] width 80 height 27
drag, startPoint x: 553, startPoint y: 246, endPoint x: 318, endPoint y: 248, distance: 235.6
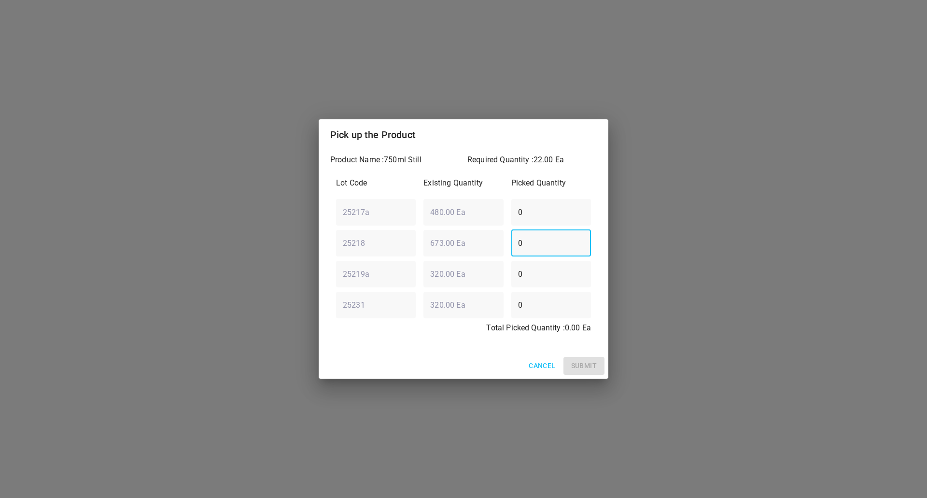
click at [318, 248] on div "Pick up the Product Product Name : 750ml Still Required Quantity : 22.00 Ea Lot…" at bounding box center [463, 249] width 927 height 498
type input "22"
click at [593, 358] on button "Submit" at bounding box center [583, 366] width 41 height 18
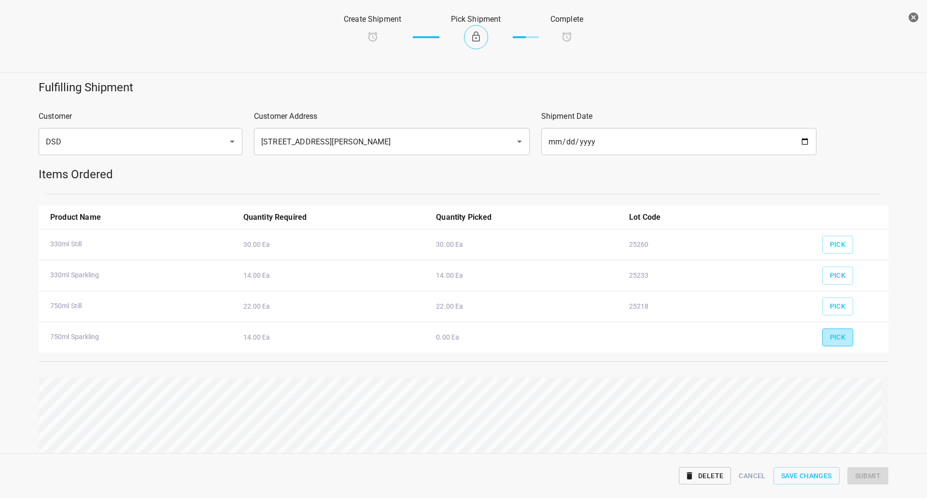
click at [832, 337] on span "Pick" at bounding box center [838, 337] width 16 height 12
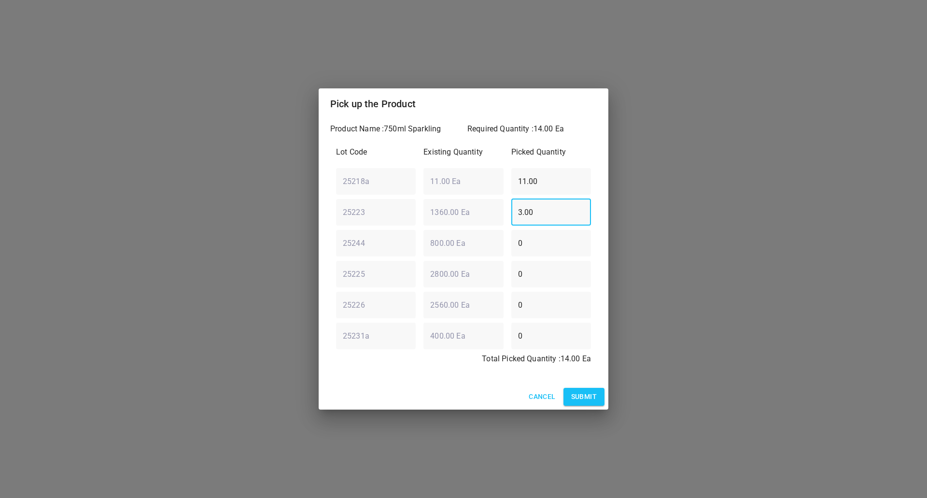
drag, startPoint x: 582, startPoint y: 221, endPoint x: 280, endPoint y: 218, distance: 302.3
click at [281, 218] on div "Pick up the Product Product Name : 750ml Sparkling Required Quantity : 14.00 Ea…" at bounding box center [463, 249] width 927 height 498
type input "0"
drag, startPoint x: 562, startPoint y: 182, endPoint x: 61, endPoint y: 201, distance: 501.1
click at [66, 198] on div "Pick up the Product Product Name : 750ml Sparkling Required Quantity : 14.00 Ea…" at bounding box center [463, 249] width 927 height 498
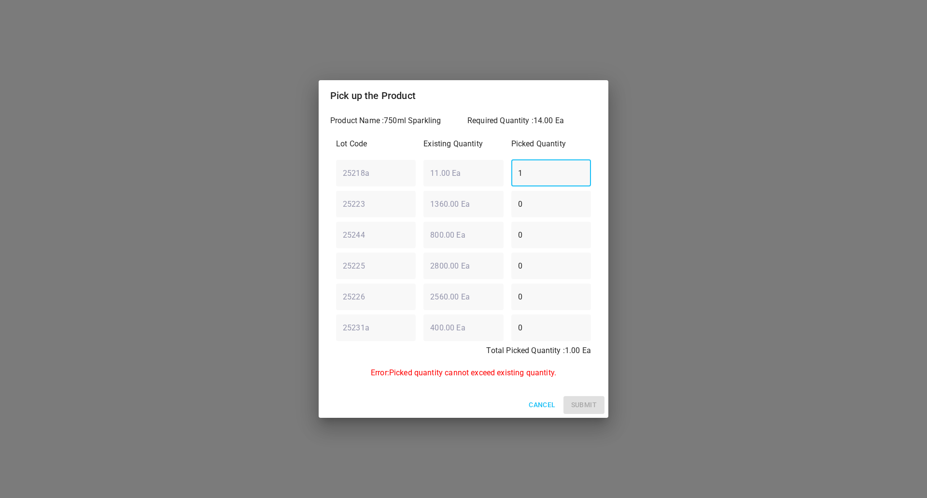
click at [412, 172] on div "25218a ​ 11.00 Ea ​ 1 ​" at bounding box center [463, 172] width 263 height 35
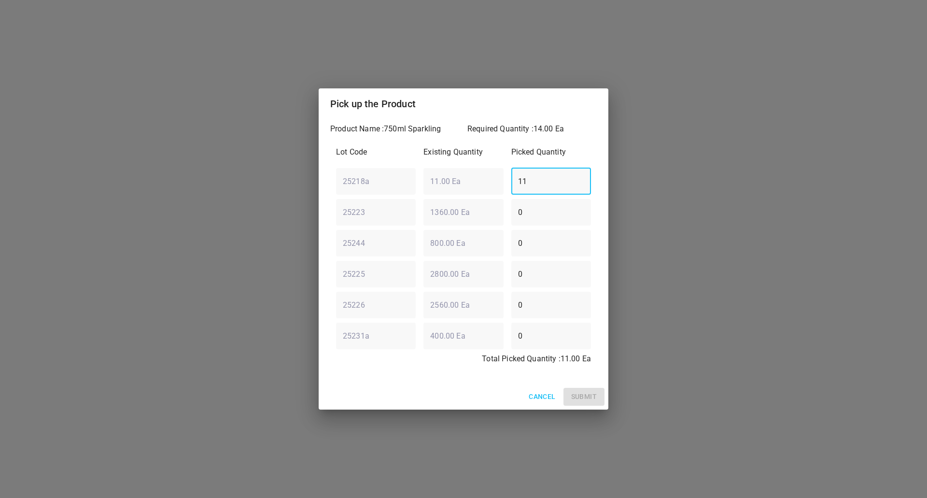
type input "11"
click at [450, 221] on div "25223 ​ 1360.00 Ea ​ 0 ​" at bounding box center [463, 212] width 263 height 35
type input "3"
click at [595, 397] on span "Submit" at bounding box center [584, 397] width 26 height 12
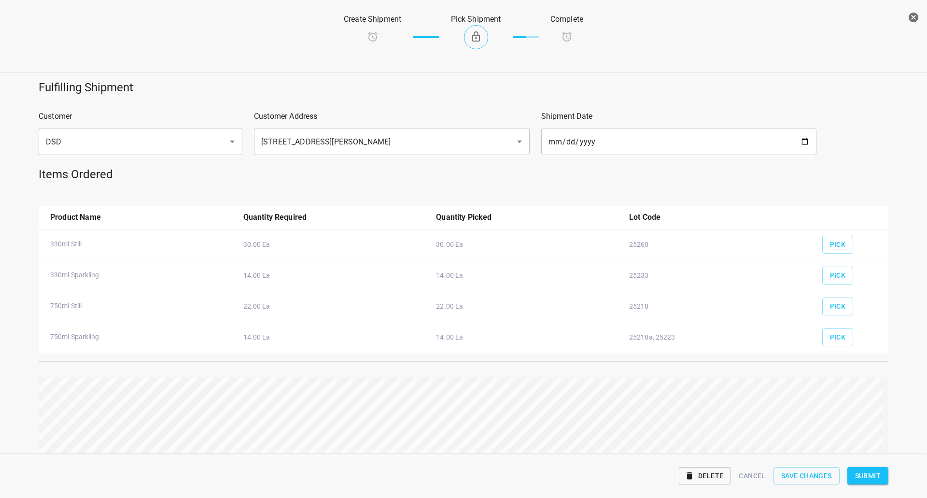
click at [874, 478] on span "Submit" at bounding box center [868, 476] width 26 height 12
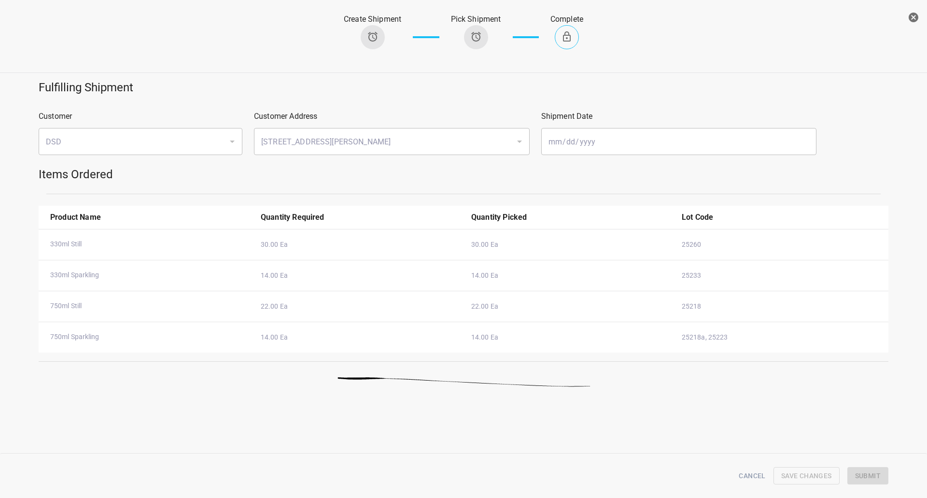
drag, startPoint x: 911, startPoint y: 11, endPoint x: 859, endPoint y: 31, distance: 56.1
click at [911, 11] on button "button" at bounding box center [913, 17] width 19 height 19
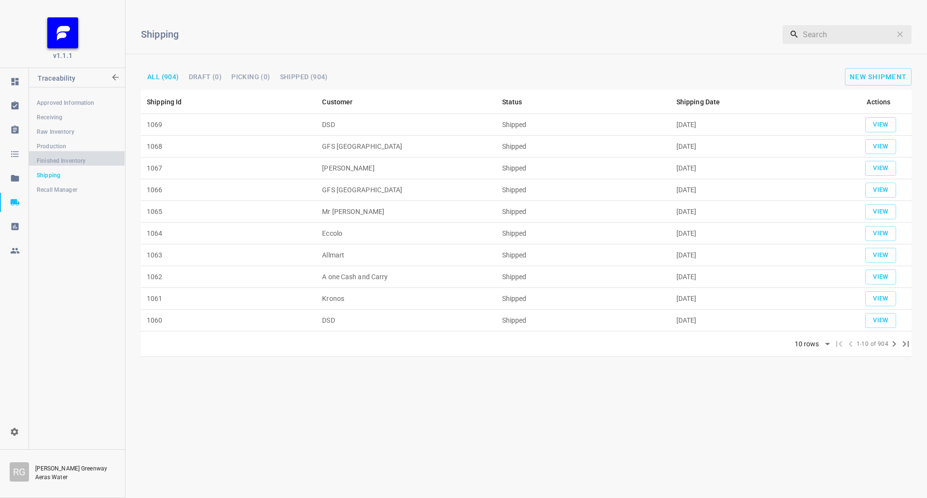
click at [63, 163] on span "Finished Inventory" at bounding box center [77, 161] width 80 height 10
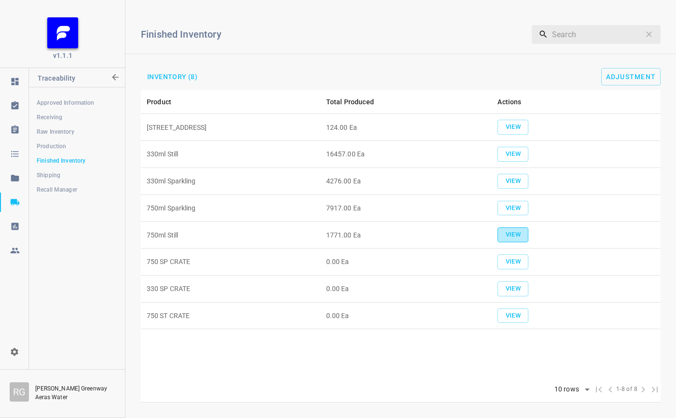
click at [505, 235] on span "View" at bounding box center [513, 234] width 21 height 11
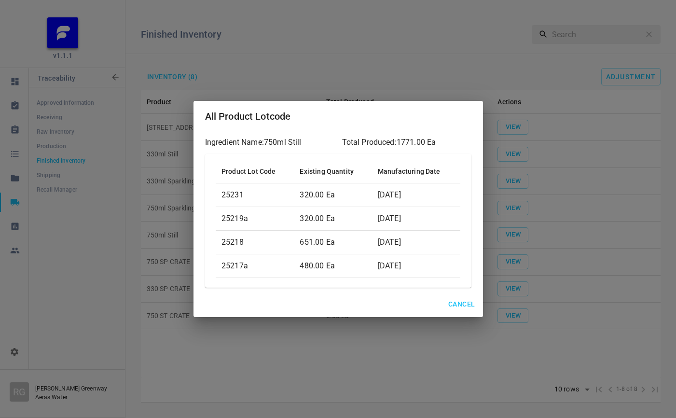
drag, startPoint x: 464, startPoint y: 304, endPoint x: 226, endPoint y: 286, distance: 238.7
click at [465, 304] on span "Cancel" at bounding box center [462, 304] width 27 height 12
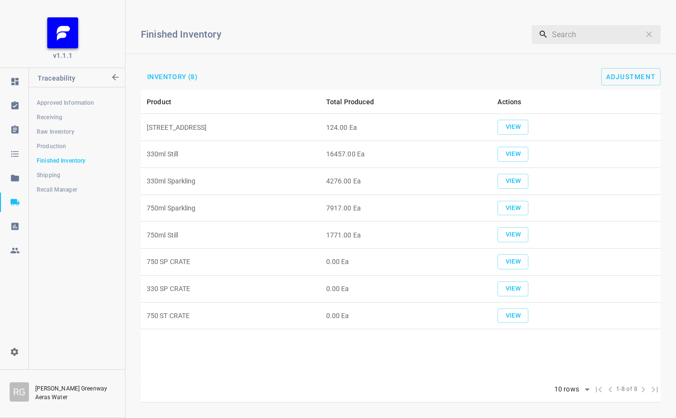
click at [70, 175] on span "Shipping" at bounding box center [77, 175] width 80 height 10
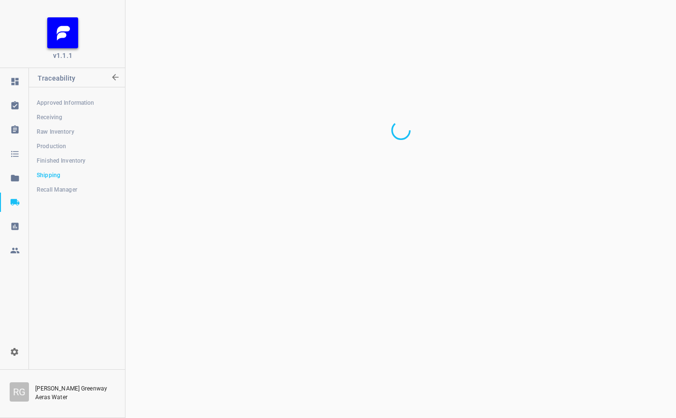
click at [94, 161] on span "Finished Inventory" at bounding box center [77, 161] width 80 height 10
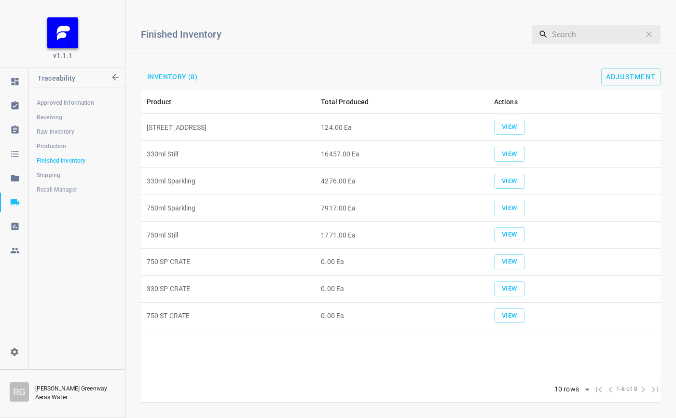
click at [50, 181] on link "Recall Manager" at bounding box center [77, 189] width 96 height 19
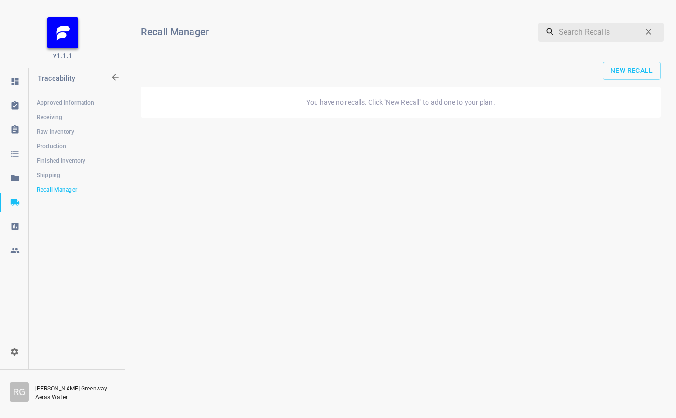
click at [65, 169] on link "Shipping" at bounding box center [77, 175] width 96 height 19
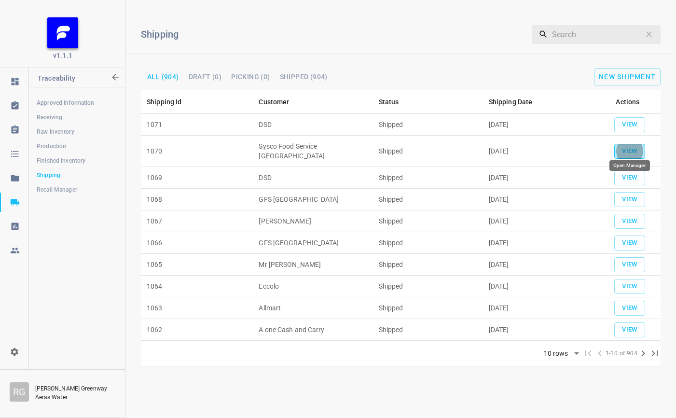
click at [624, 147] on span "View" at bounding box center [629, 151] width 21 height 11
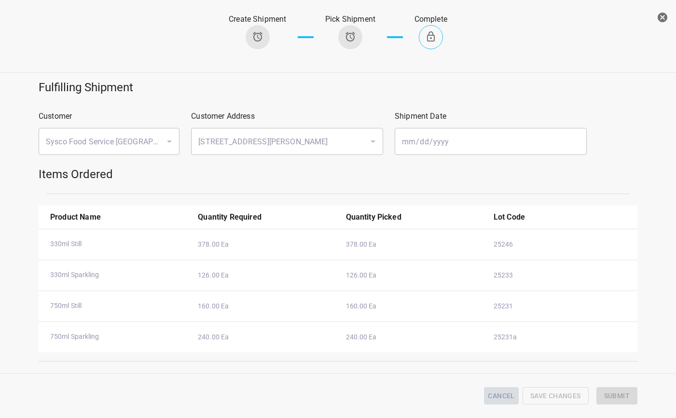
click at [509, 393] on span "Cancel" at bounding box center [501, 396] width 27 height 12
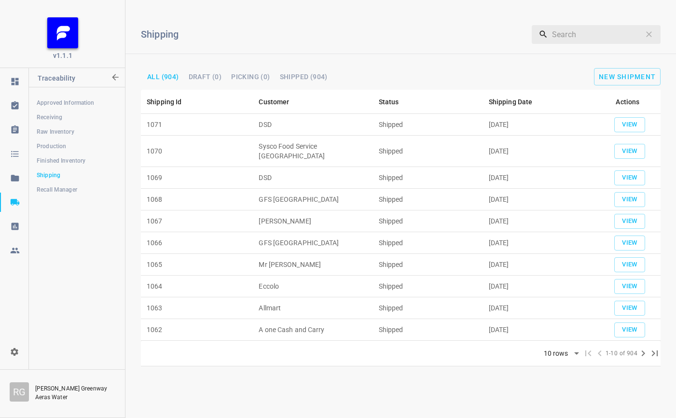
click at [63, 160] on span "Finished Inventory" at bounding box center [77, 161] width 80 height 10
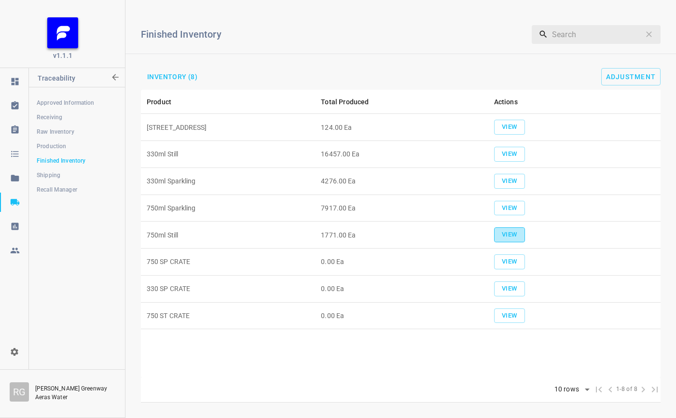
click at [494, 232] on button "View" at bounding box center [509, 234] width 31 height 15
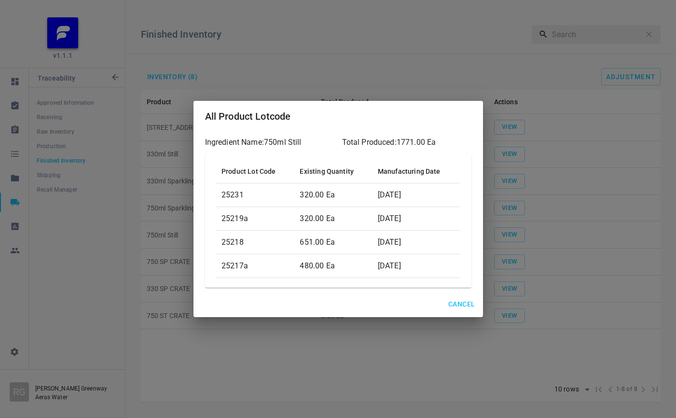
click at [470, 304] on span "Cancel" at bounding box center [462, 304] width 27 height 12
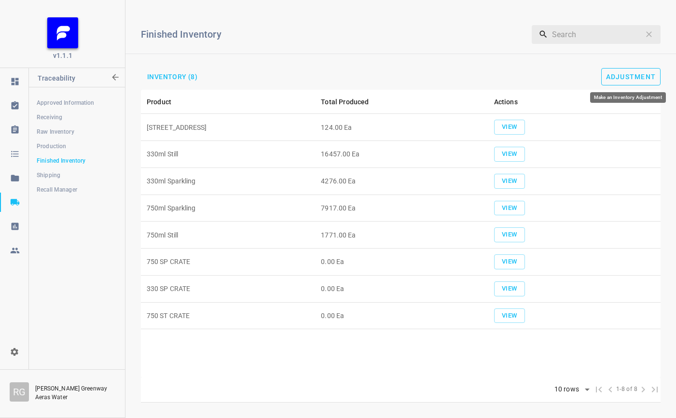
click at [630, 75] on span "Adjustment" at bounding box center [631, 77] width 50 height 8
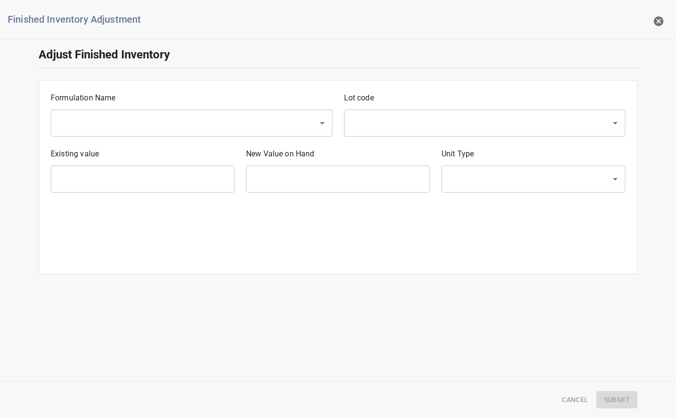
click at [129, 123] on input "text" at bounding box center [178, 123] width 246 height 18
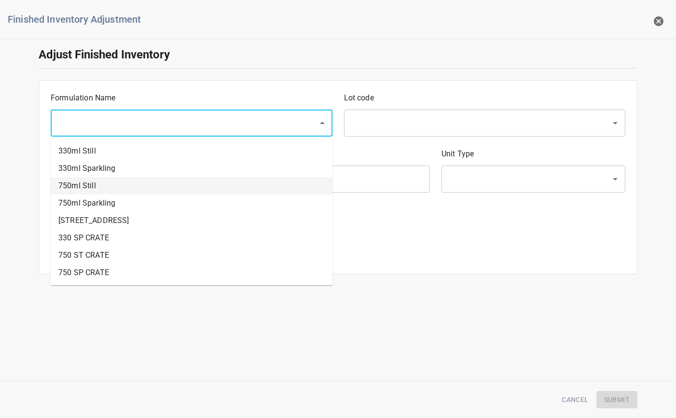
drag, startPoint x: 97, startPoint y: 183, endPoint x: 140, endPoint y: 178, distance: 42.9
click at [98, 184] on li "750ml Still" at bounding box center [192, 185] width 282 height 17
type input "750ml Still"
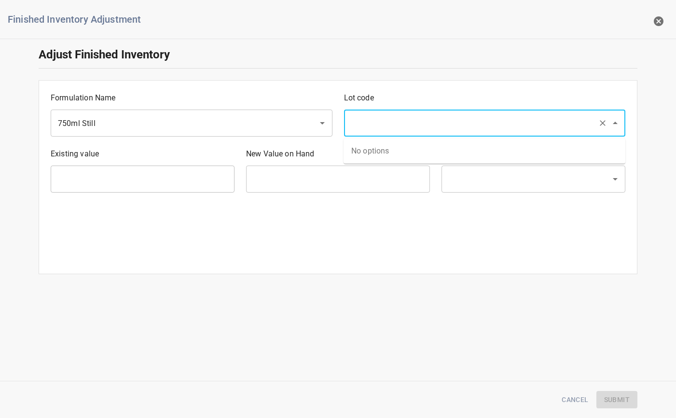
click at [415, 129] on input "text" at bounding box center [472, 123] width 246 height 18
type input "25218"
click at [397, 156] on li "25218" at bounding box center [485, 150] width 282 height 17
type input "651 Ea"
type input "[PERSON_NAME]"
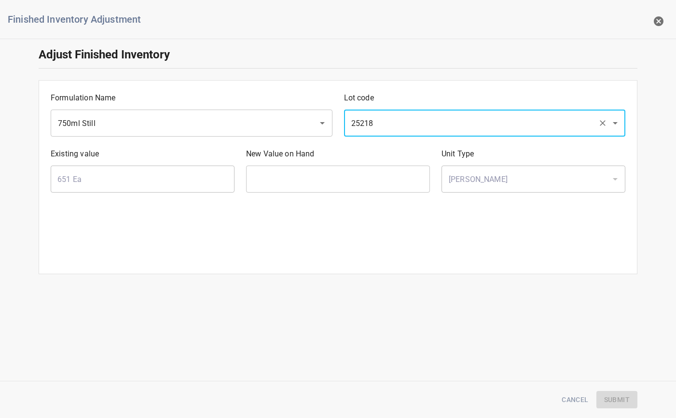
type input "25218"
click at [354, 183] on input "text" at bounding box center [338, 179] width 184 height 27
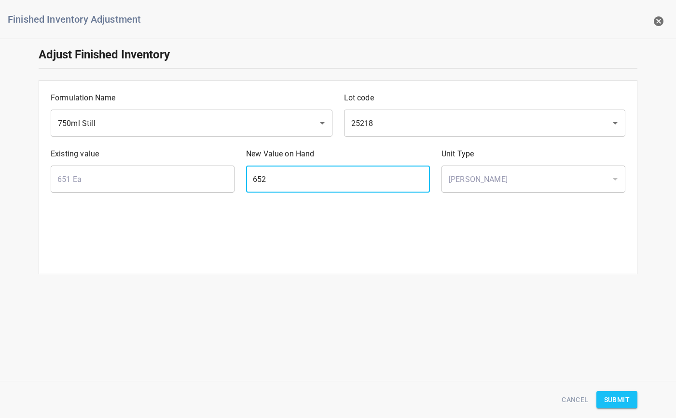
type input "652"
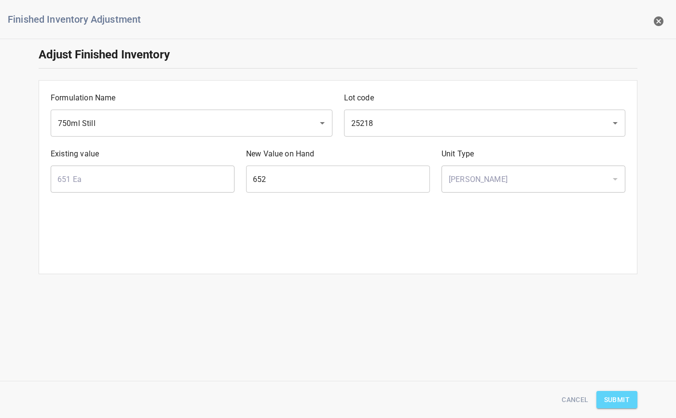
click at [624, 399] on span "Submit" at bounding box center [618, 400] width 26 height 12
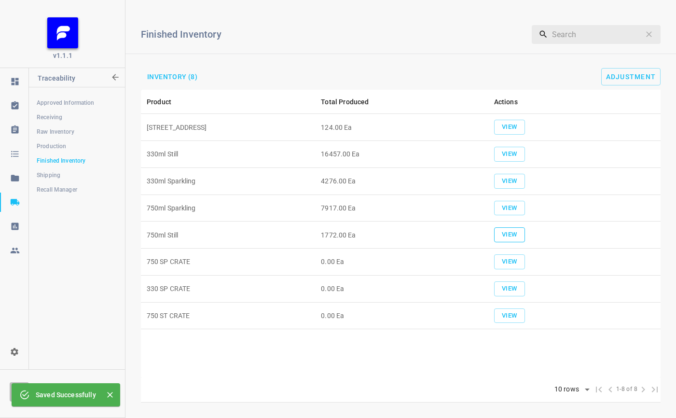
click at [508, 235] on span "View" at bounding box center [509, 234] width 21 height 11
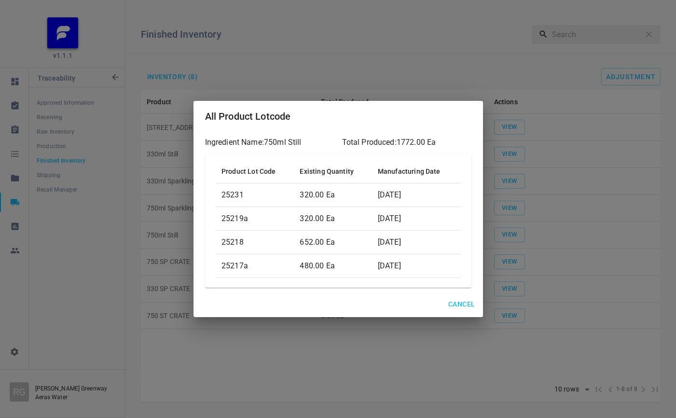
click at [458, 302] on span "Cancel" at bounding box center [462, 304] width 27 height 12
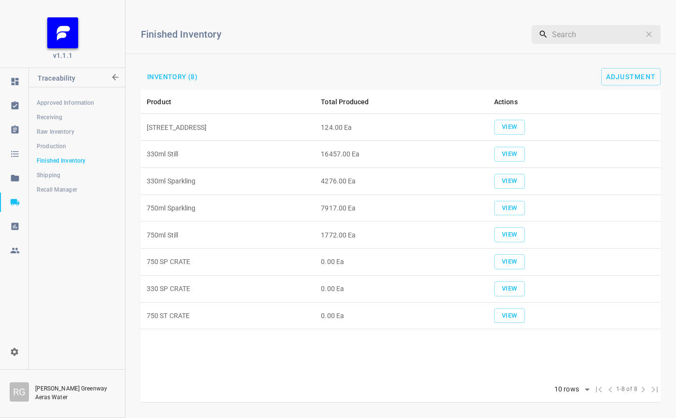
click at [353, 229] on td "1772.00 Ea" at bounding box center [401, 235] width 173 height 27
